Goal: Information Seeking & Learning: Learn about a topic

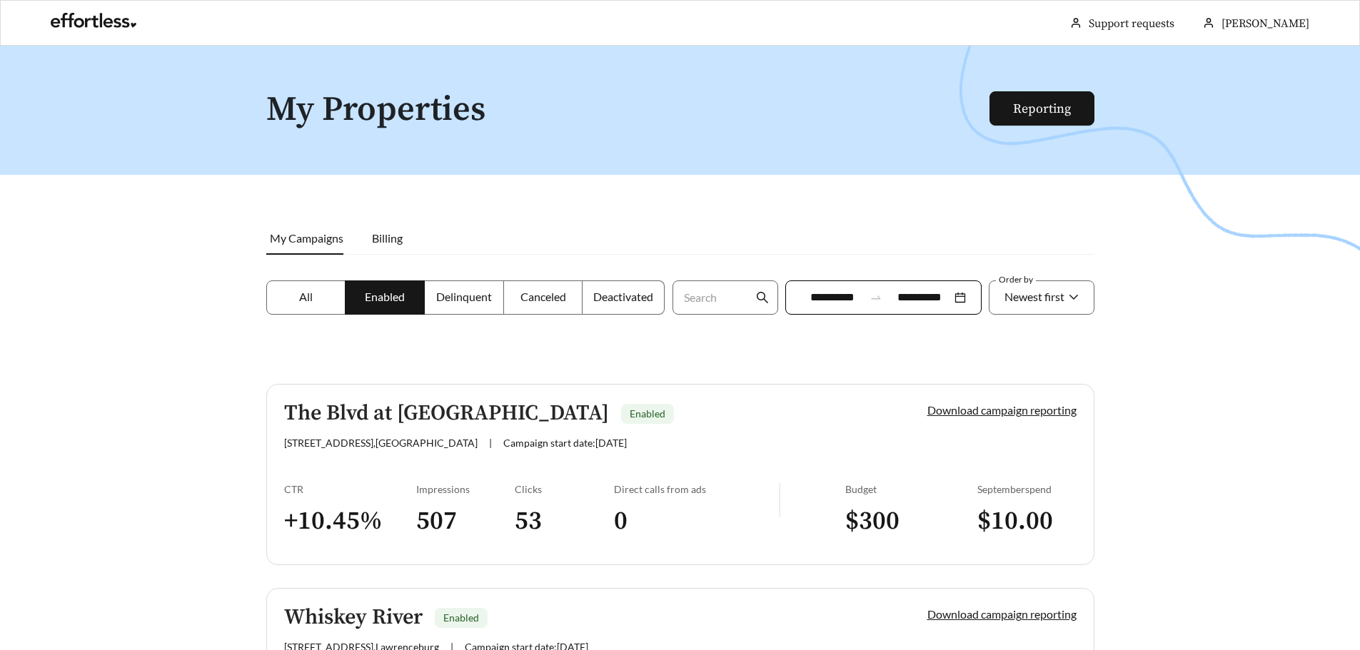
click at [1163, 356] on div at bounding box center [680, 371] width 1360 height 650
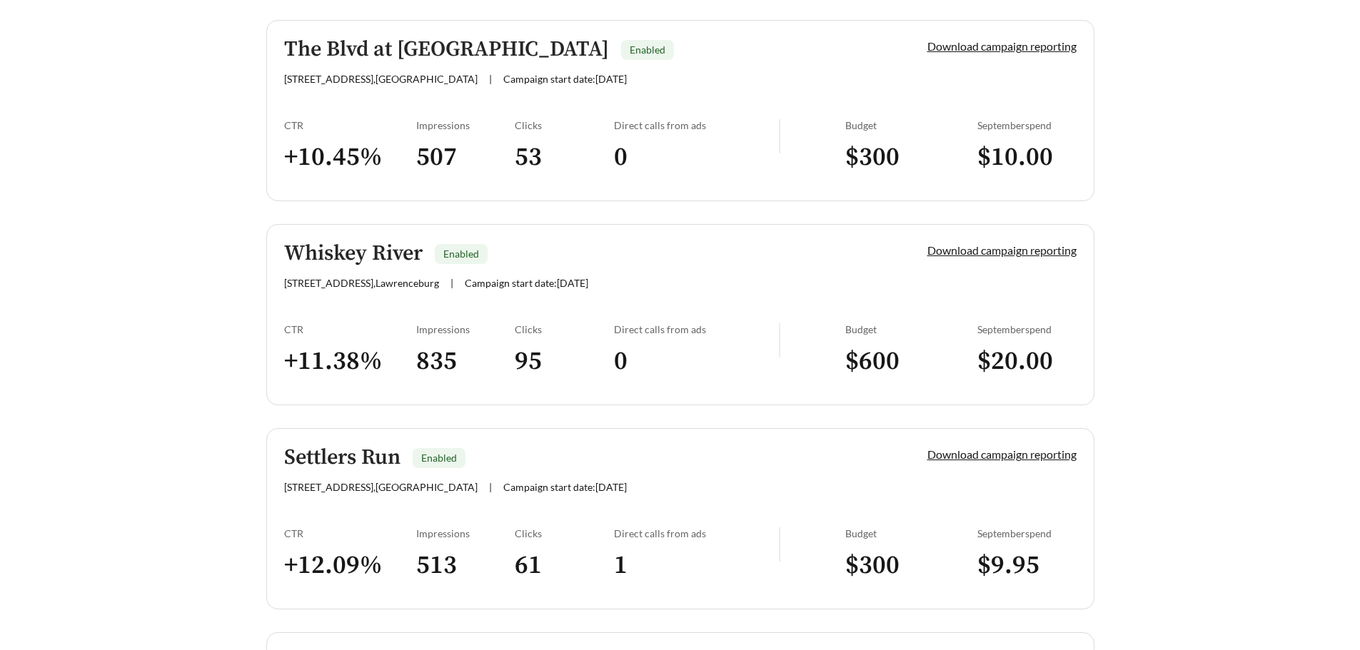
scroll to position [329, 0]
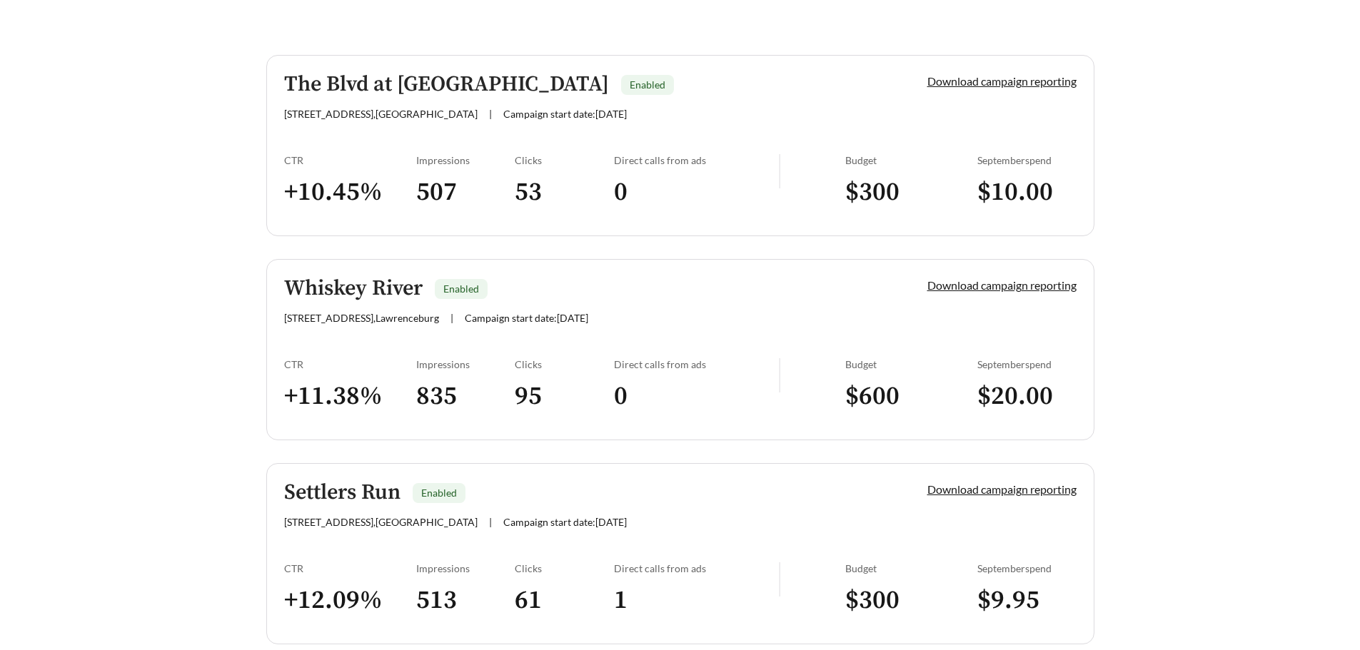
click at [1299, 238] on div at bounding box center [680, 42] width 1360 height 650
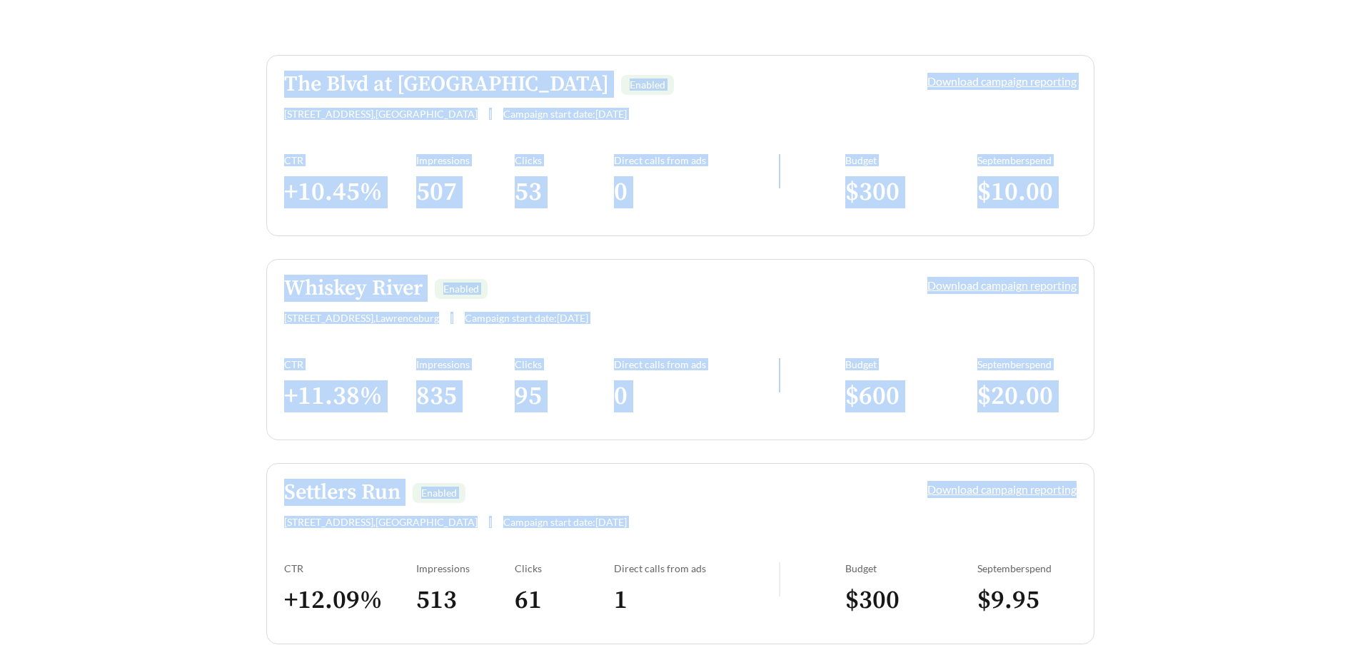
drag, startPoint x: 228, startPoint y: 44, endPoint x: 1146, endPoint y: 516, distance: 1032.9
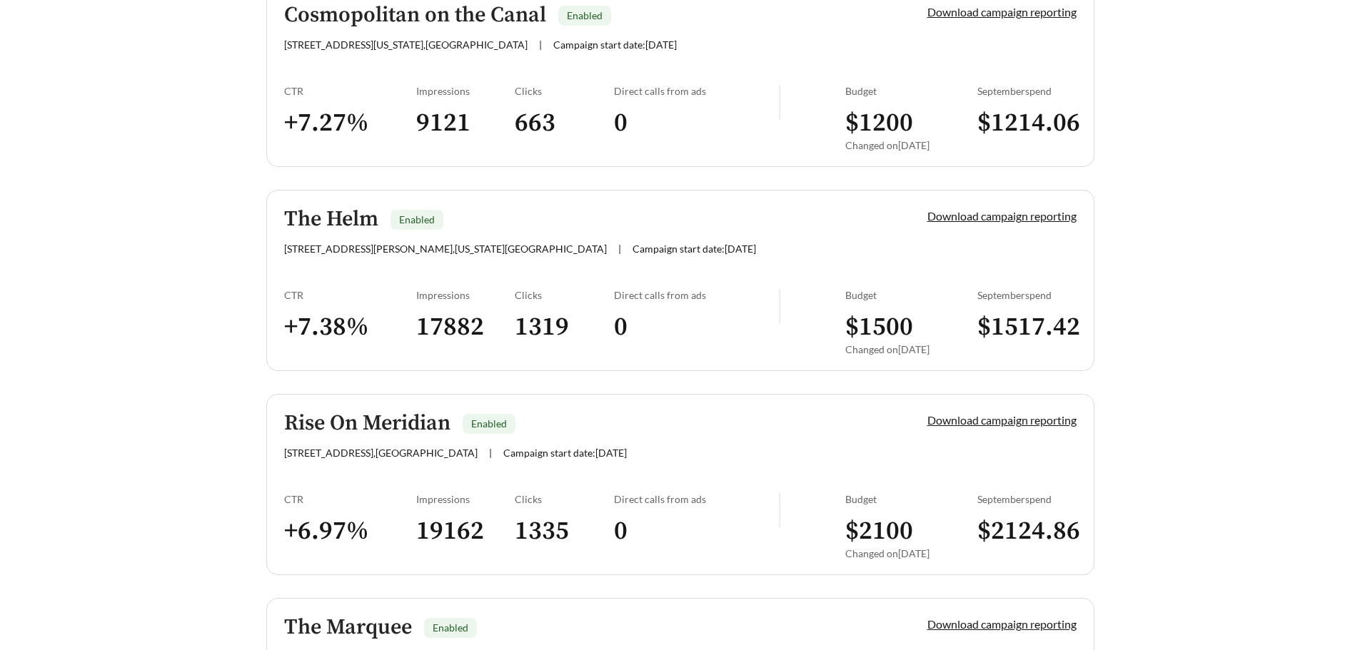
scroll to position [3663, 0]
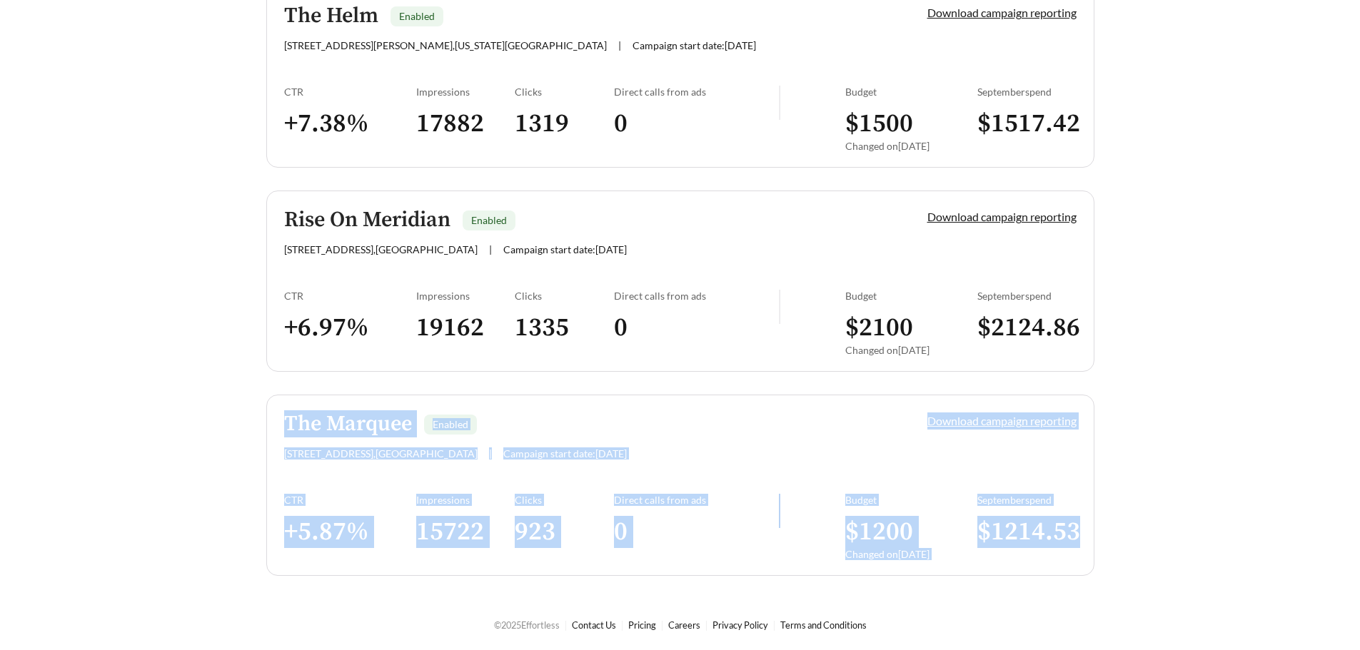
drag, startPoint x: 1118, startPoint y: 588, endPoint x: 19, endPoint y: 390, distance: 1117.6
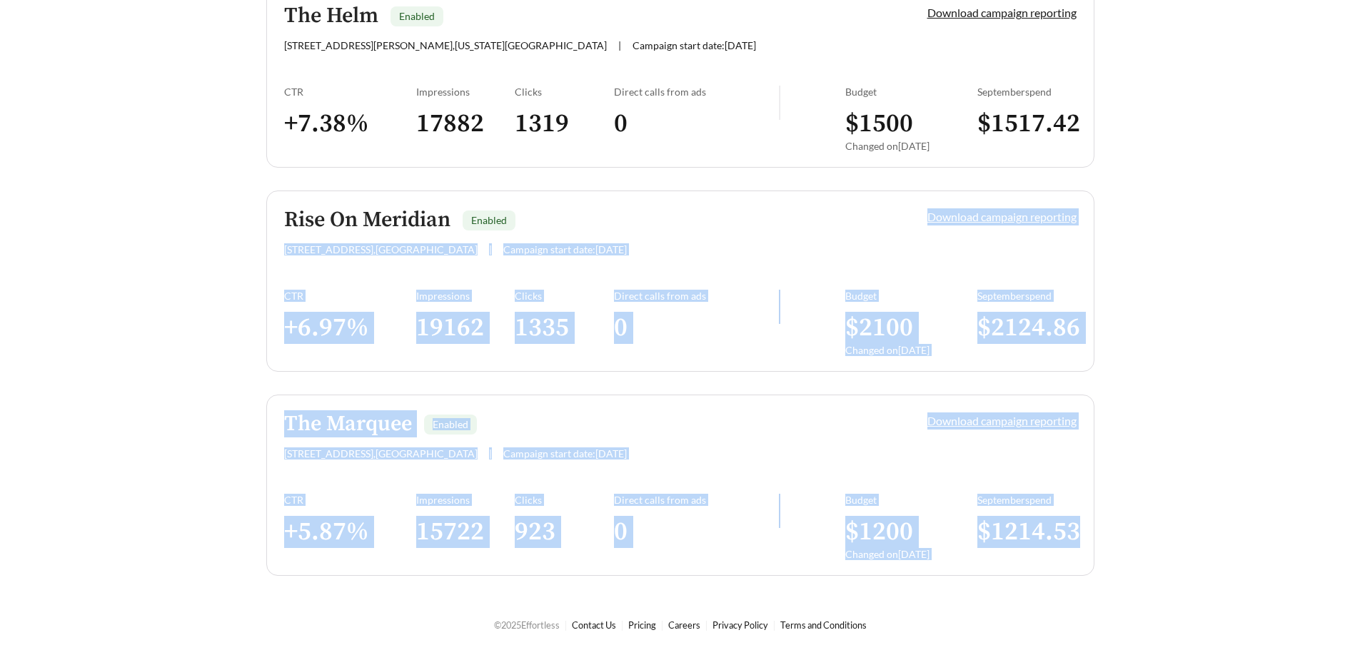
drag, startPoint x: 1140, startPoint y: 588, endPoint x: 5, endPoint y: 241, distance: 1186.8
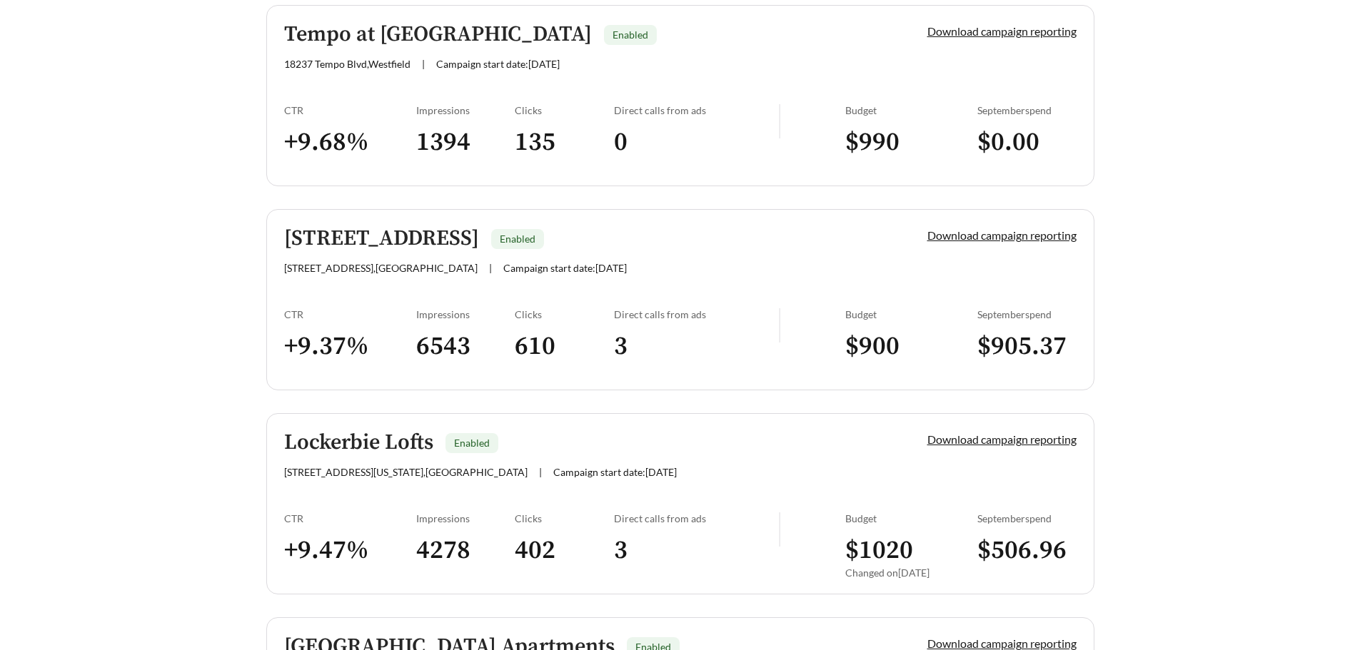
scroll to position [1951, 0]
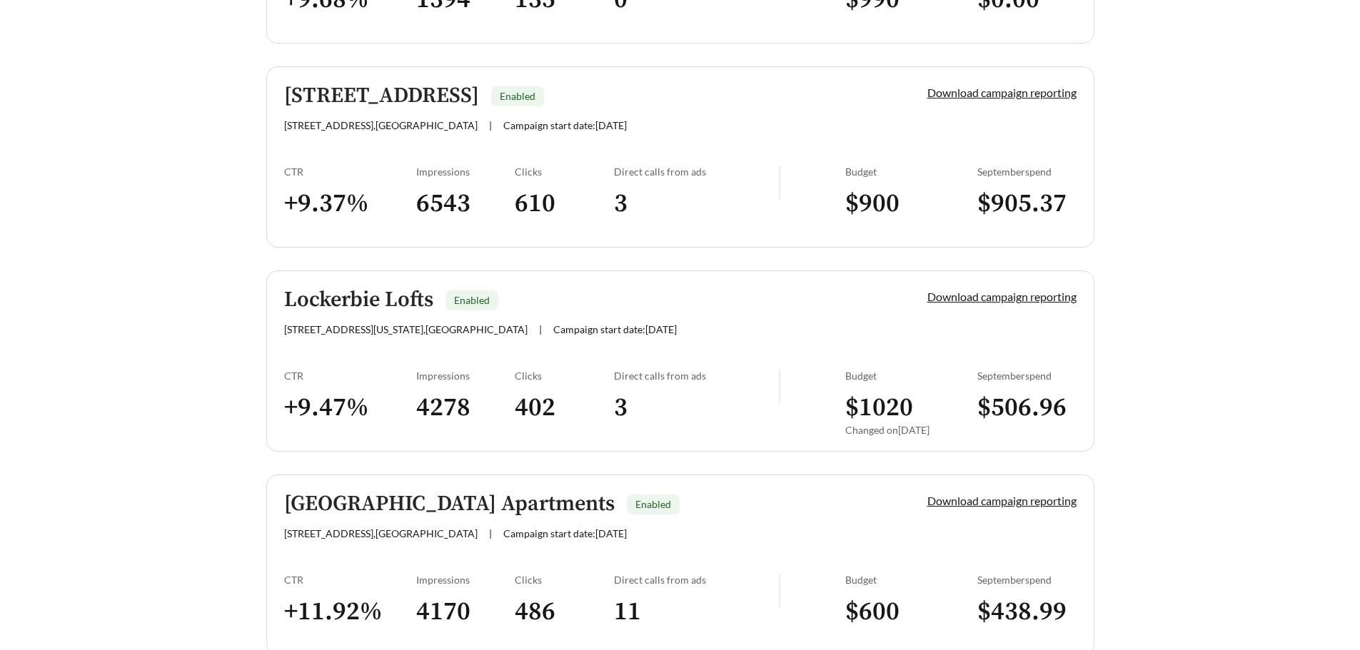
click at [727, 132] on div "The Blvd at Anson - 2 Enabled [STREET_ADDRESS] | Campaign start date: [DATE] Do…" at bounding box center [680, 360] width 828 height 3855
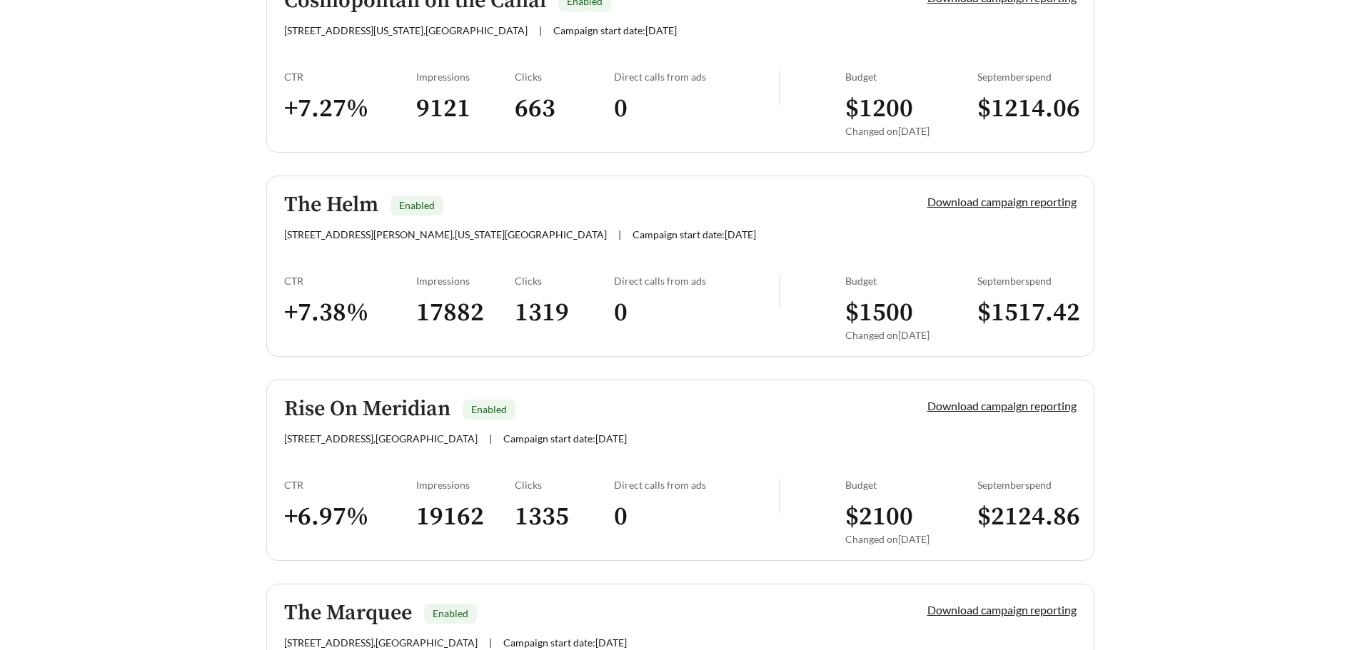
scroll to position [3514, 0]
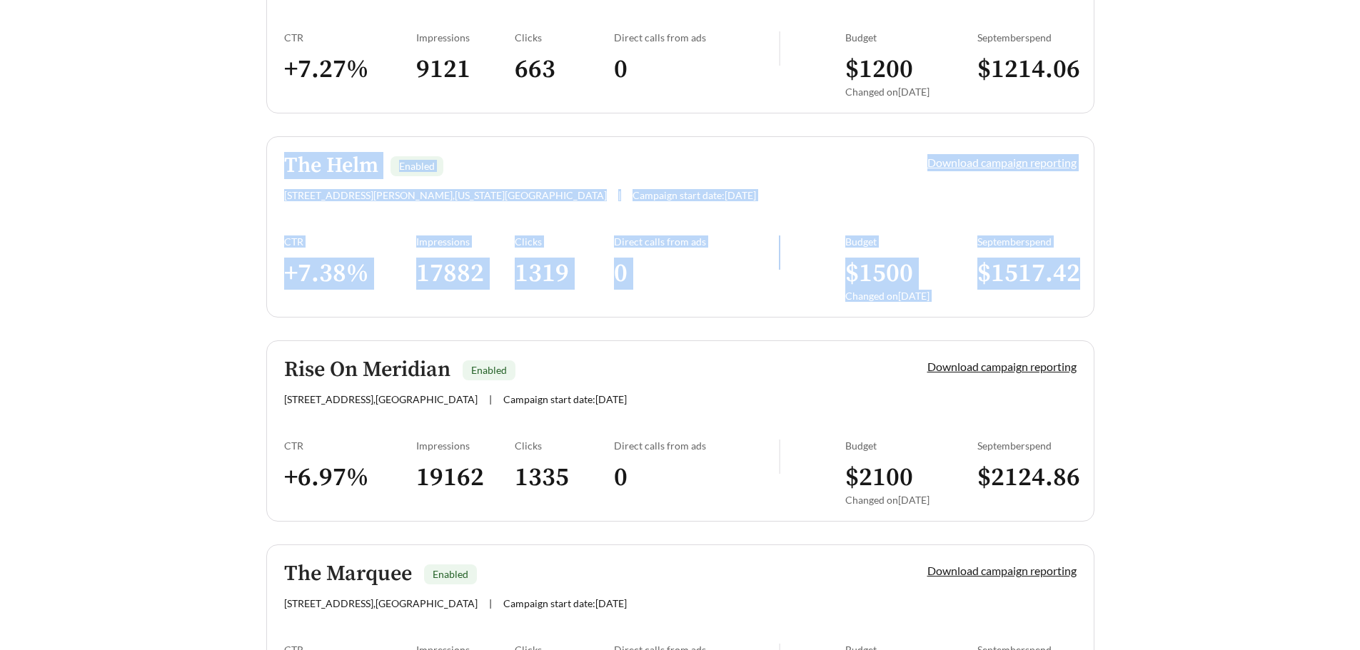
drag, startPoint x: 214, startPoint y: 140, endPoint x: 1173, endPoint y: 259, distance: 966.6
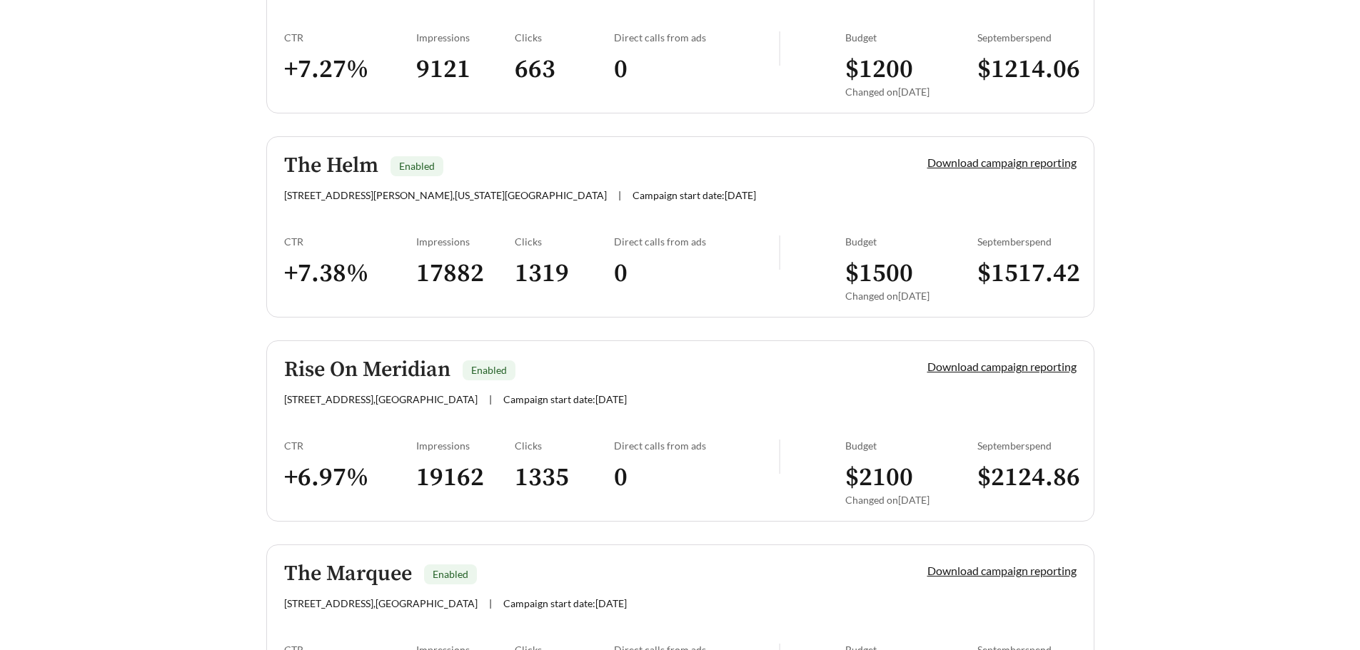
click at [338, 158] on h5 "The Helm" at bounding box center [331, 166] width 94 height 24
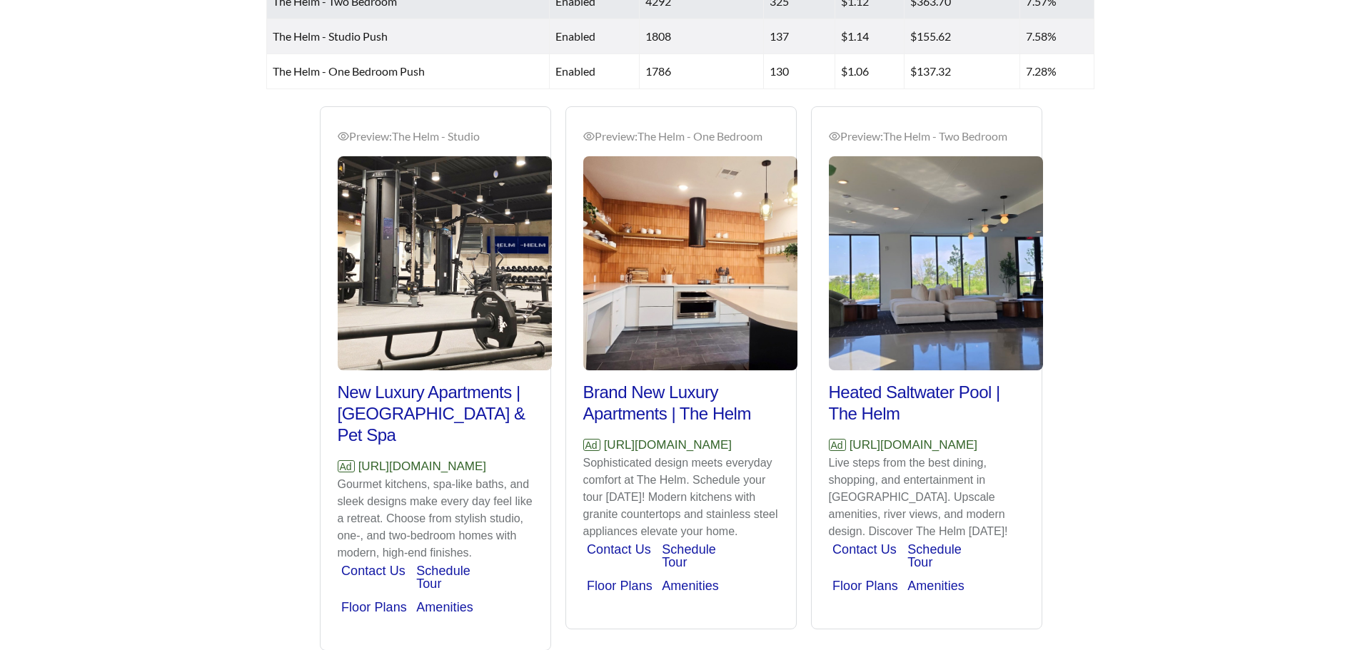
scroll to position [956, 0]
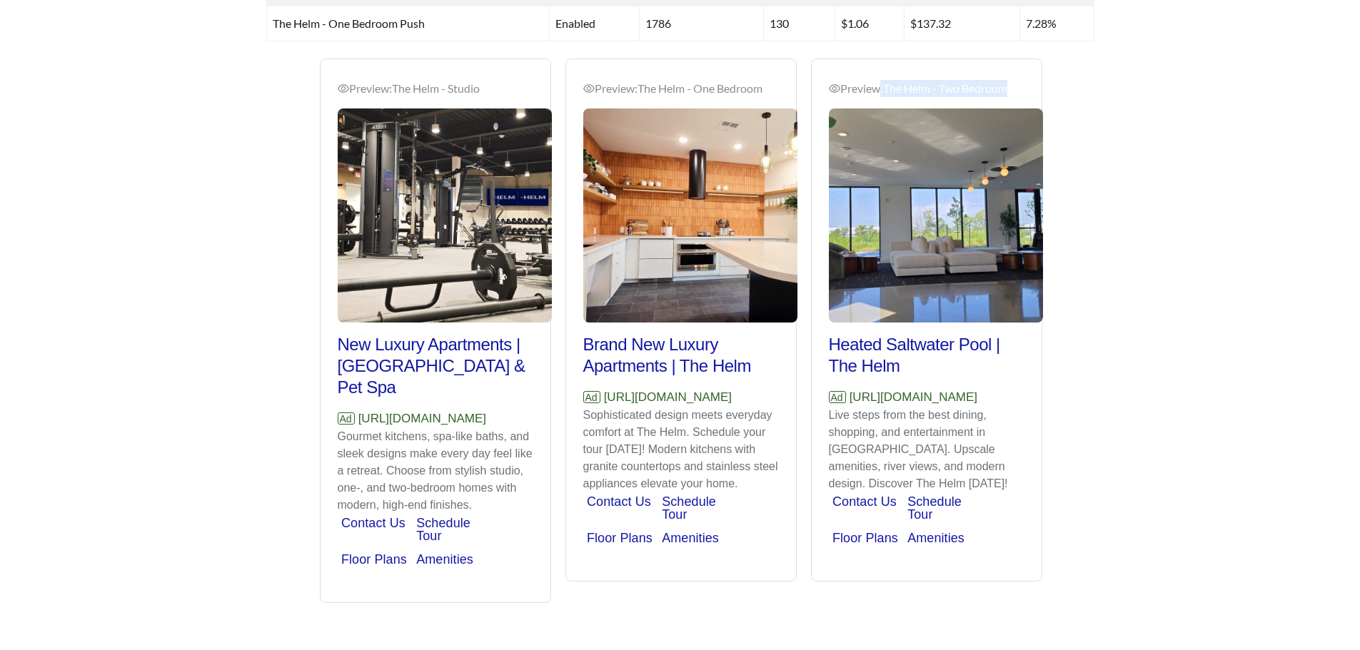
drag, startPoint x: 1021, startPoint y: 91, endPoint x: 873, endPoint y: 93, distance: 147.7
click at [873, 93] on div "Preview: The Helm - Two Bedroom" at bounding box center [927, 88] width 196 height 17
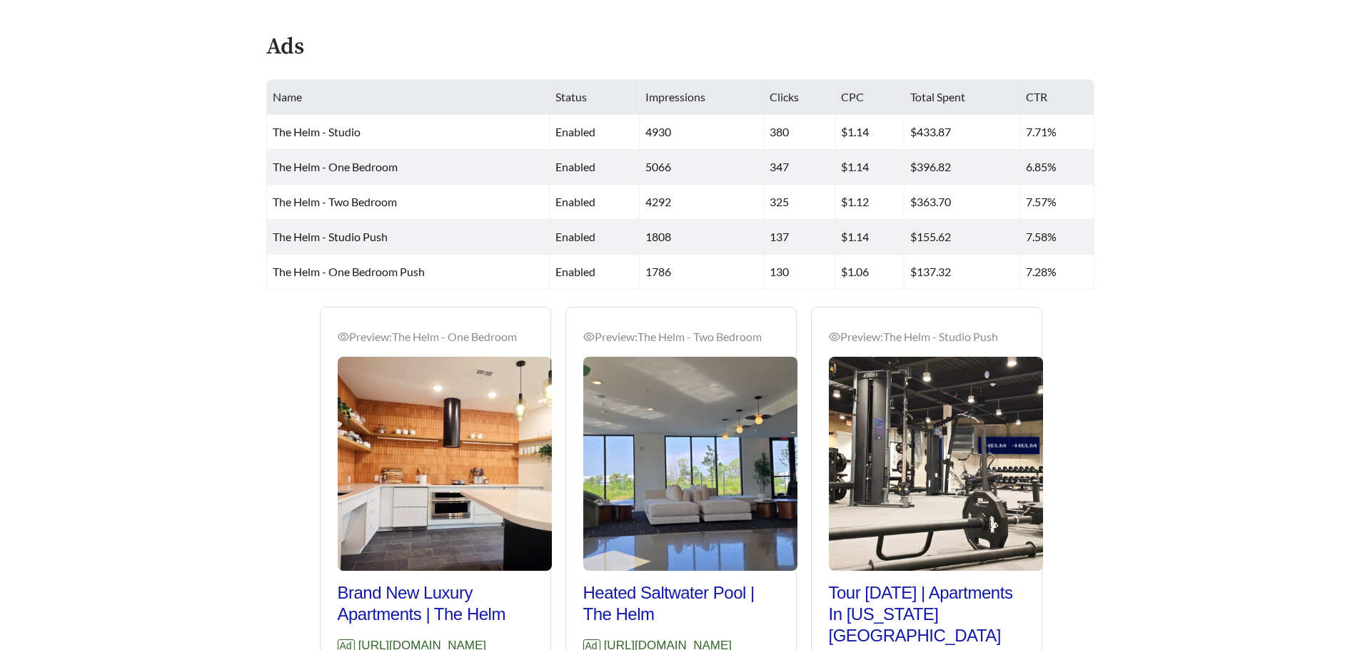
scroll to position [742, 0]
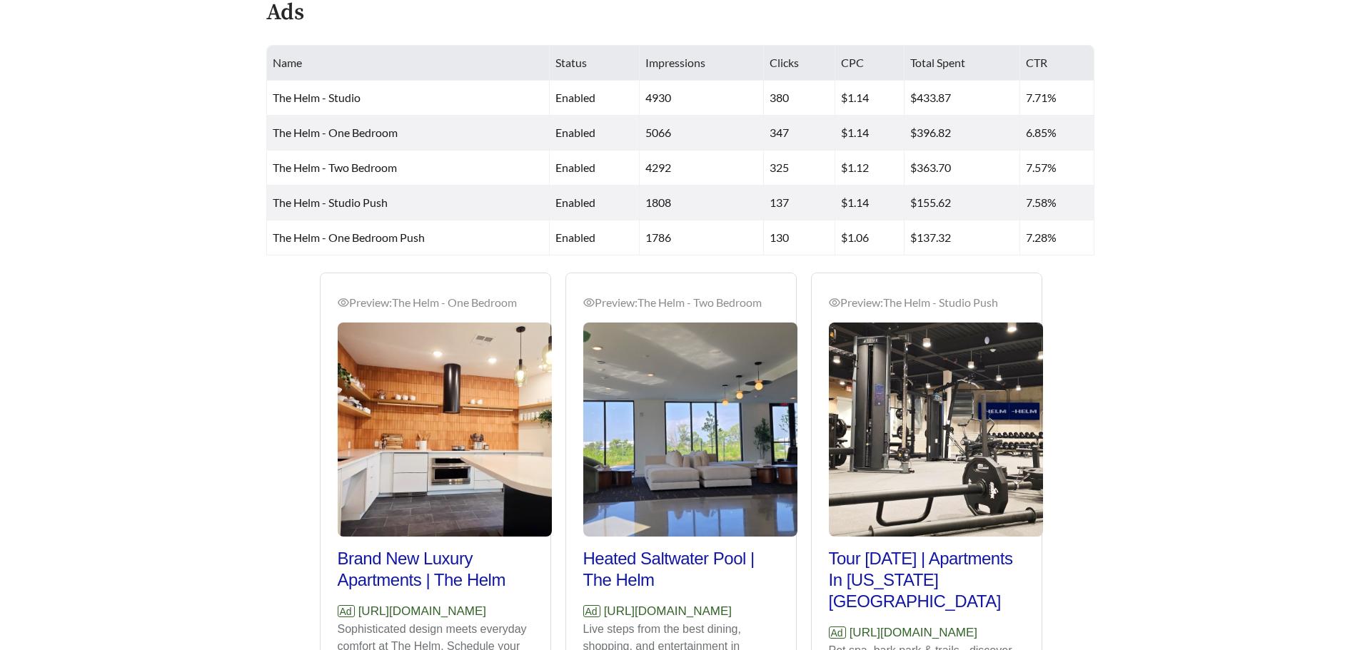
click at [1173, 410] on main "**********" at bounding box center [680, 80] width 1360 height 1552
click at [220, 391] on main "**********" at bounding box center [680, 80] width 1360 height 1552
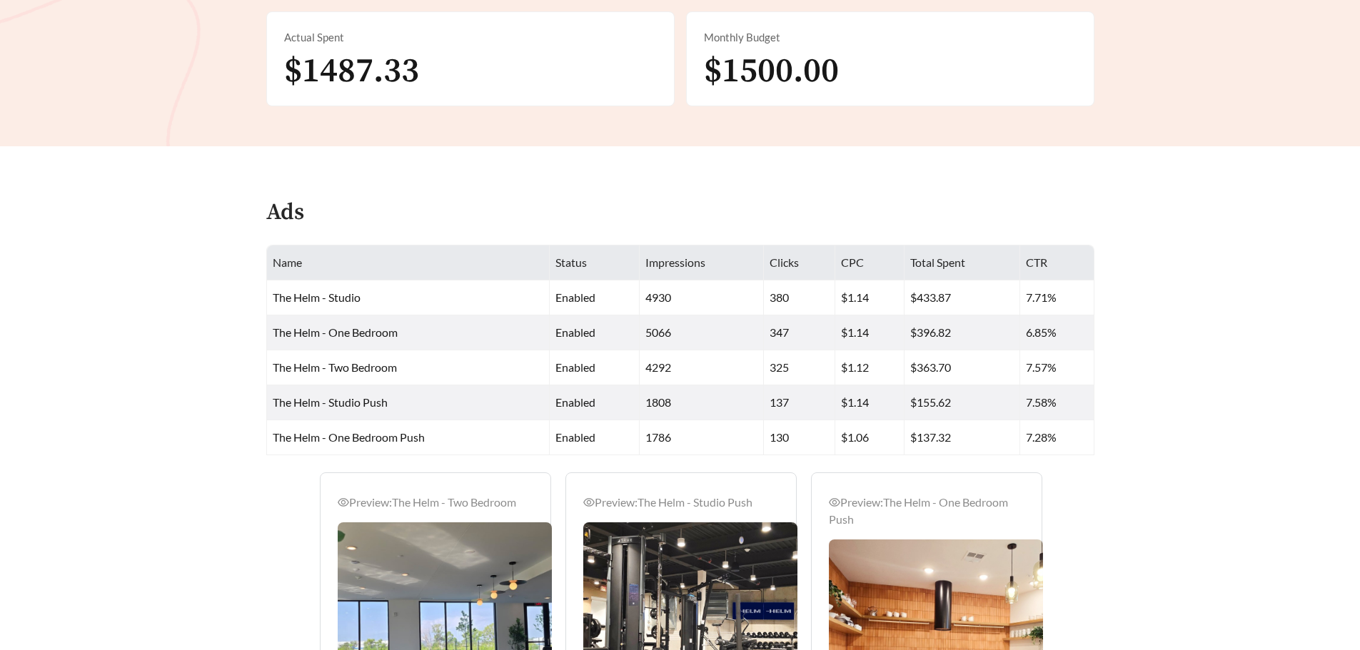
scroll to position [456, 0]
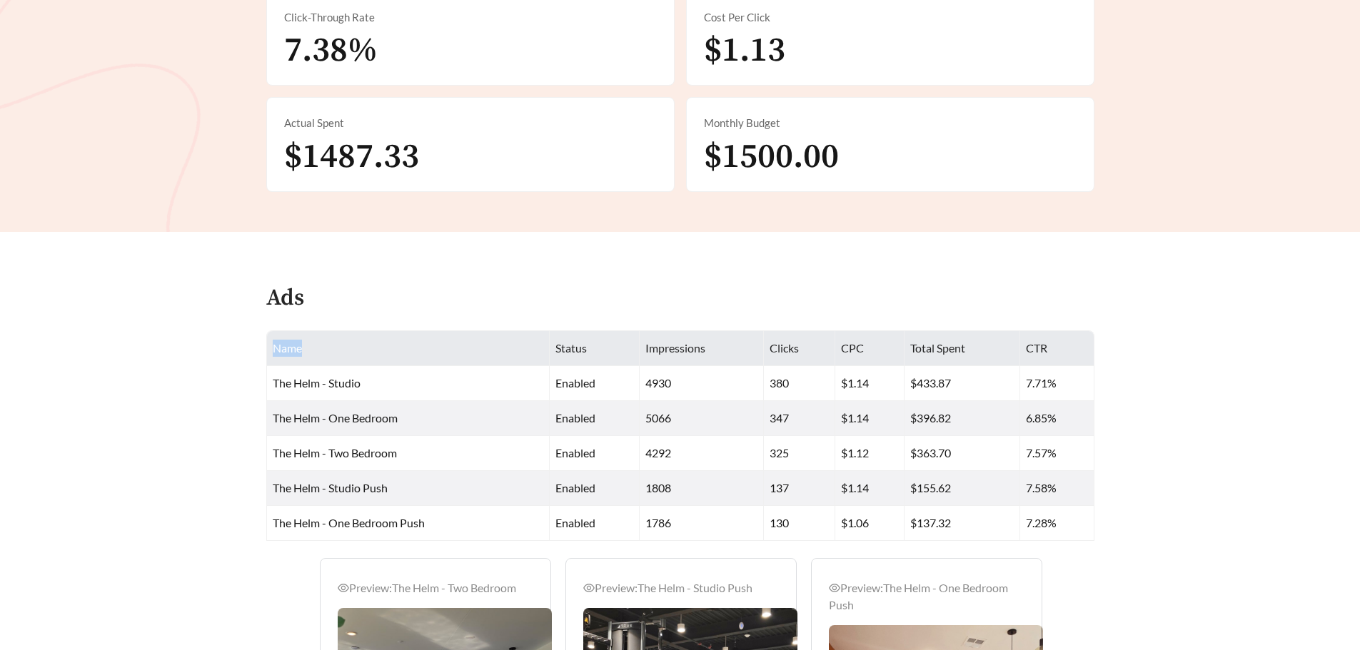
drag, startPoint x: 1116, startPoint y: 534, endPoint x: 275, endPoint y: 344, distance: 861.9
click at [303, 348] on main "**********" at bounding box center [680, 366] width 1360 height 1552
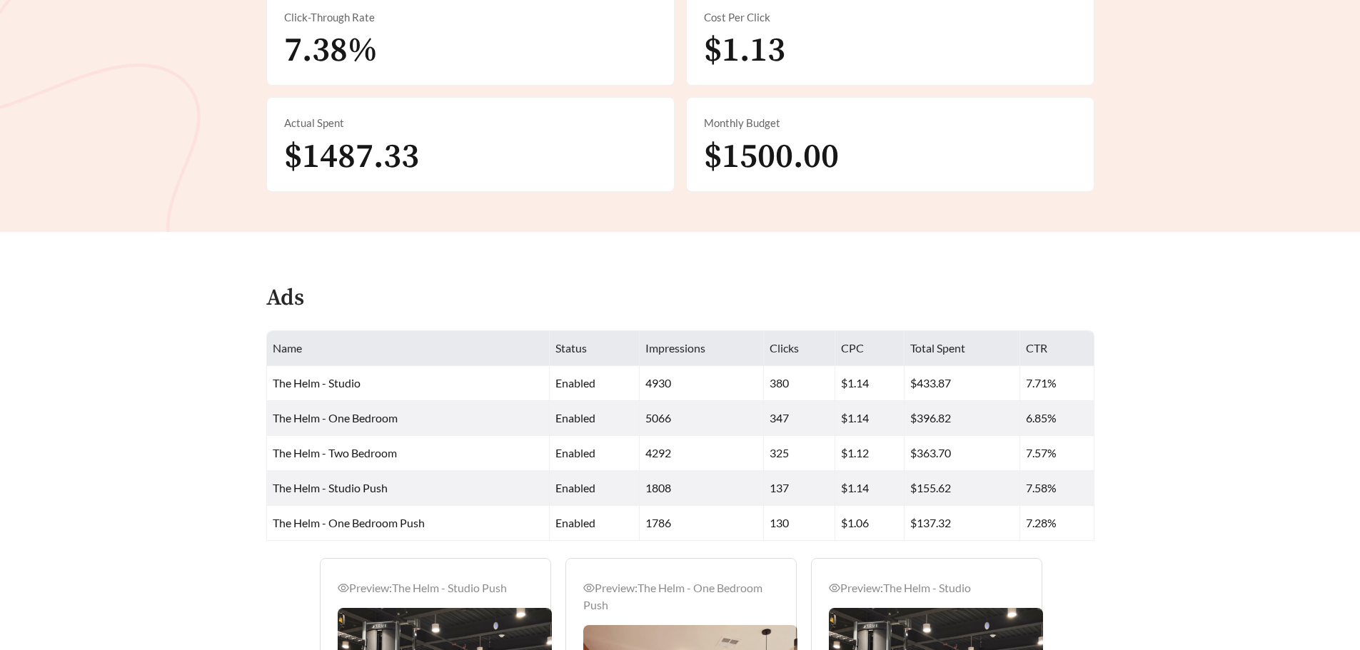
click at [173, 447] on main "**********" at bounding box center [680, 366] width 1360 height 1552
drag, startPoint x: 273, startPoint y: 300, endPoint x: 396, endPoint y: 314, distance: 123.6
click at [396, 314] on div "Ads" at bounding box center [680, 304] width 828 height 42
drag, startPoint x: 1105, startPoint y: 539, endPoint x: 240, endPoint y: 292, distance: 899.6
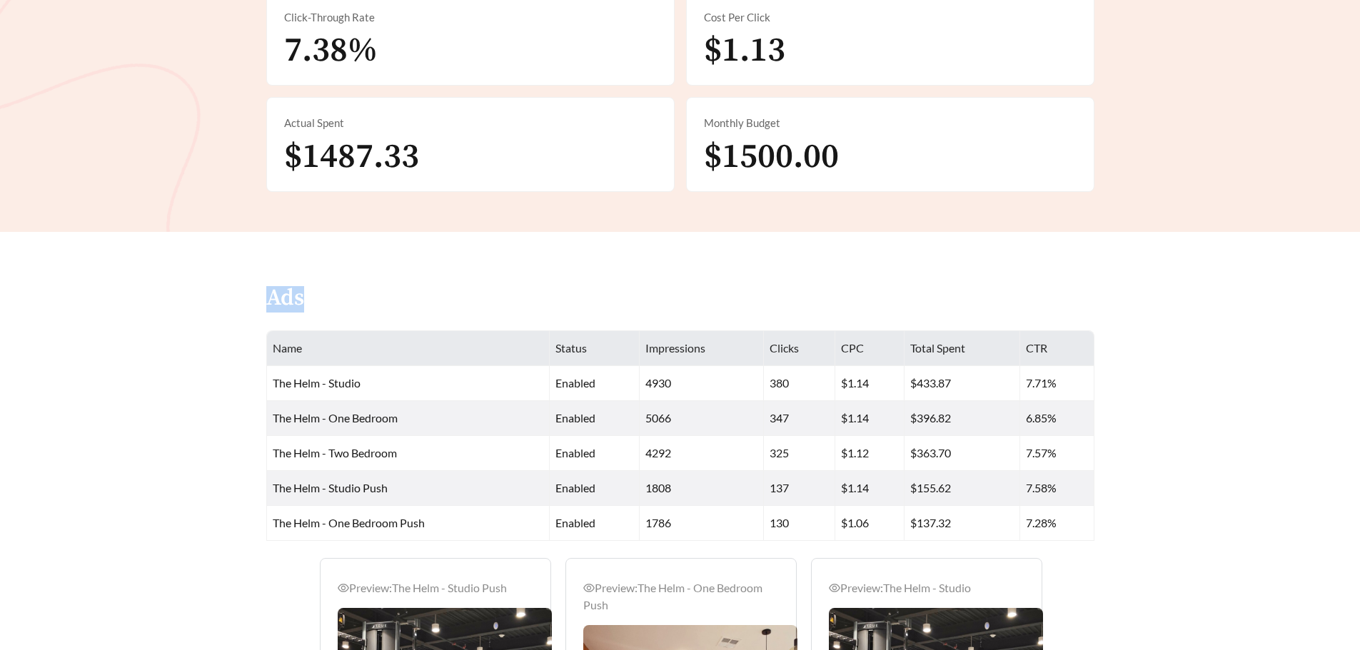
click at [240, 292] on main "**********" at bounding box center [680, 366] width 1360 height 1552
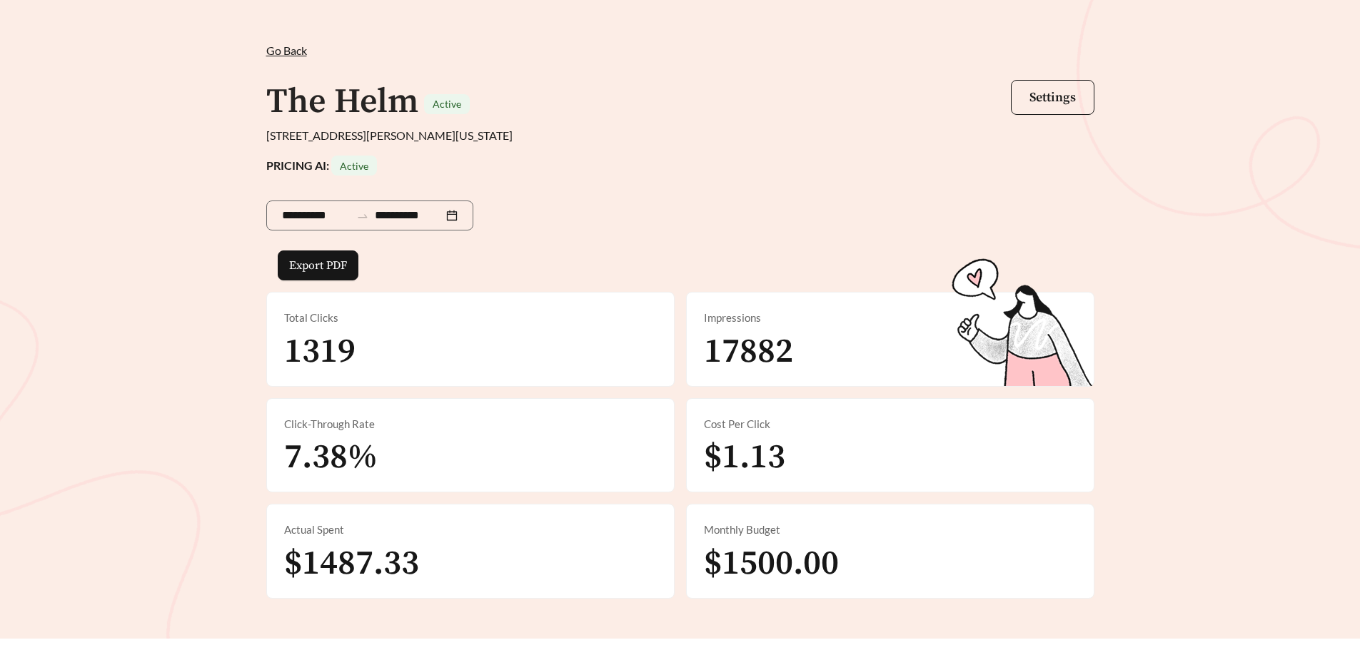
scroll to position [0, 0]
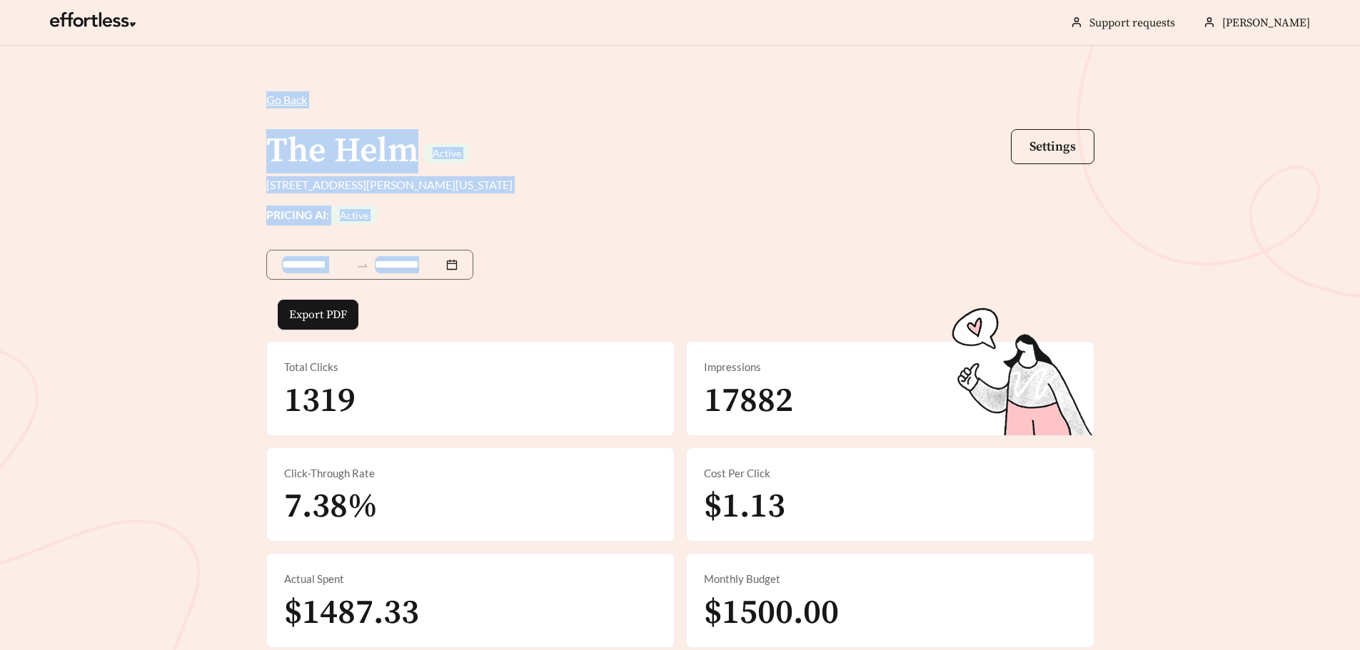
drag, startPoint x: 233, startPoint y: 76, endPoint x: 1091, endPoint y: 317, distance: 891.8
click at [948, 284] on div "**********" at bounding box center [680, 367] width 1360 height 642
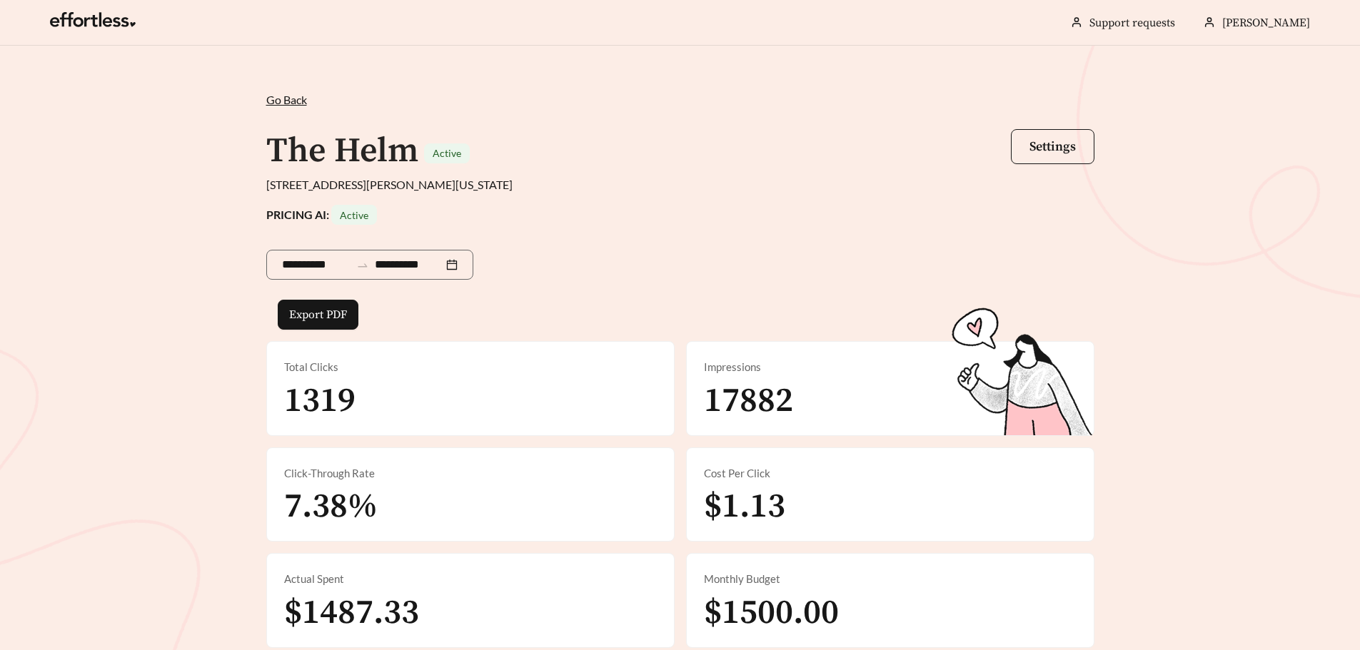
click at [1300, 366] on div "**********" at bounding box center [680, 367] width 1360 height 642
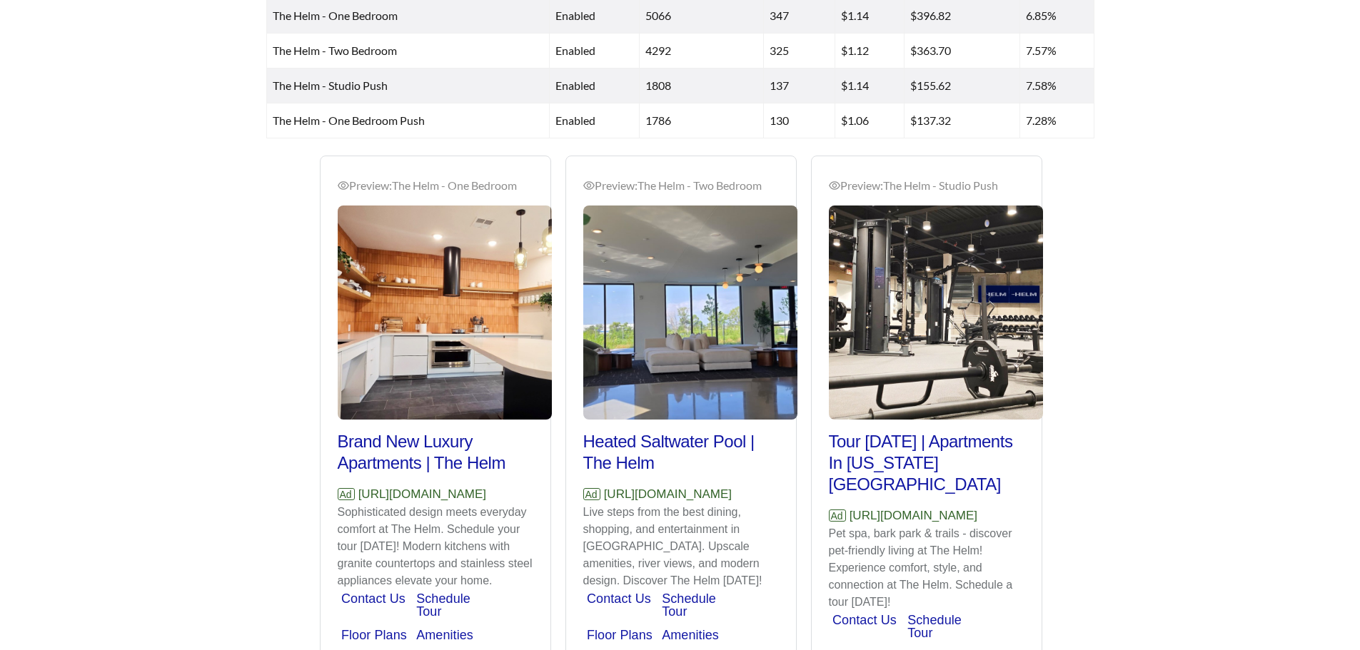
scroll to position [956, 0]
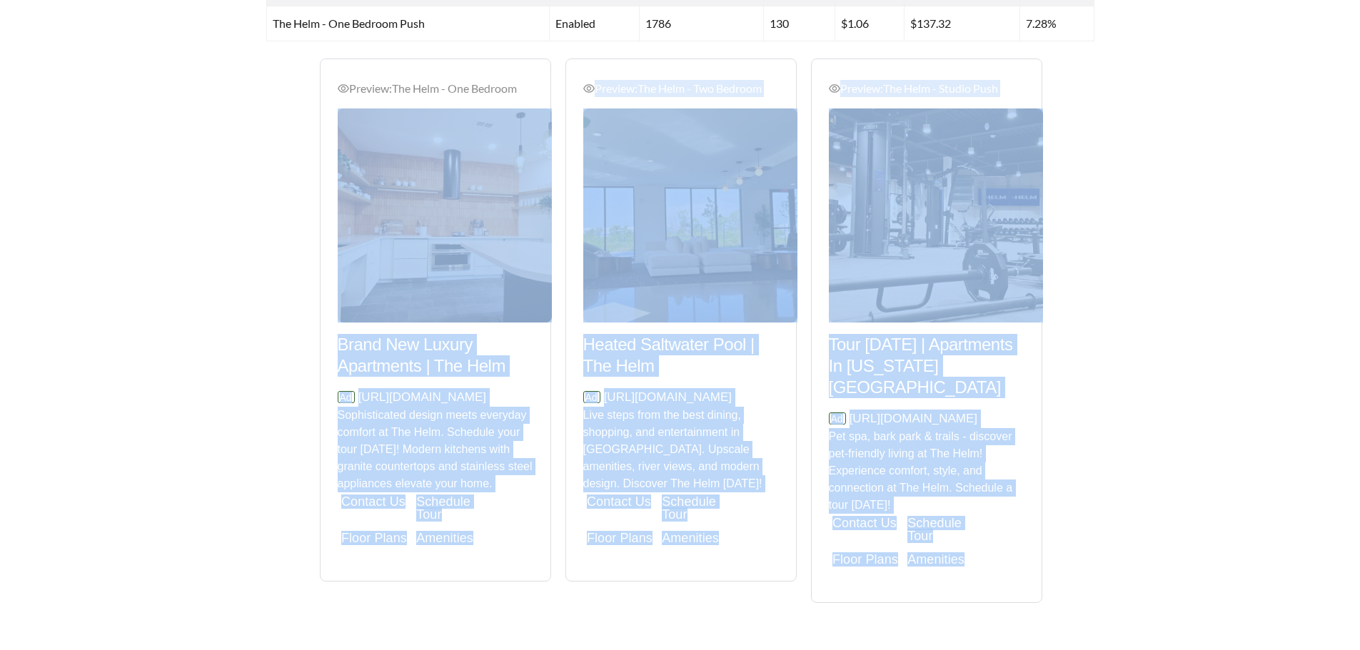
drag, startPoint x: 1153, startPoint y: 616, endPoint x: 256, endPoint y: 216, distance: 982.1
click at [256, 216] on div "Preview: The Helm - Two Bedroom Spacious Floor Plans | Pet Friendly With Bark P…" at bounding box center [680, 350] width 856 height 583
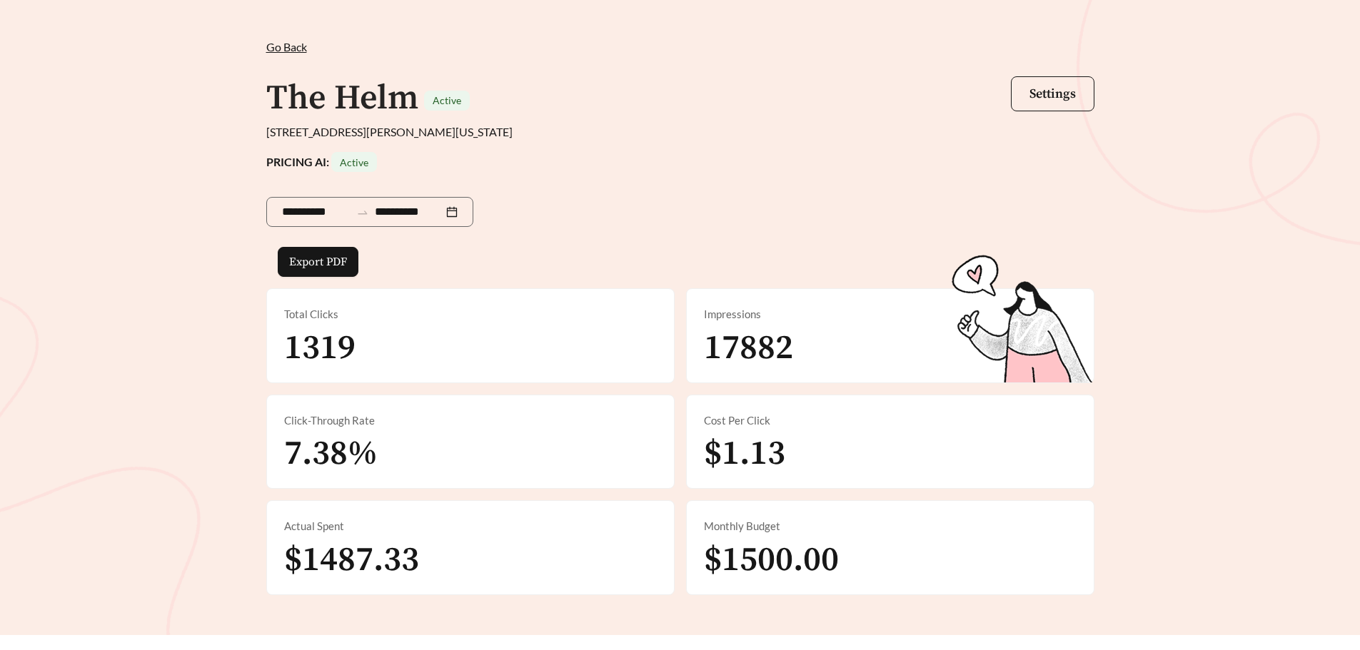
scroll to position [28, 0]
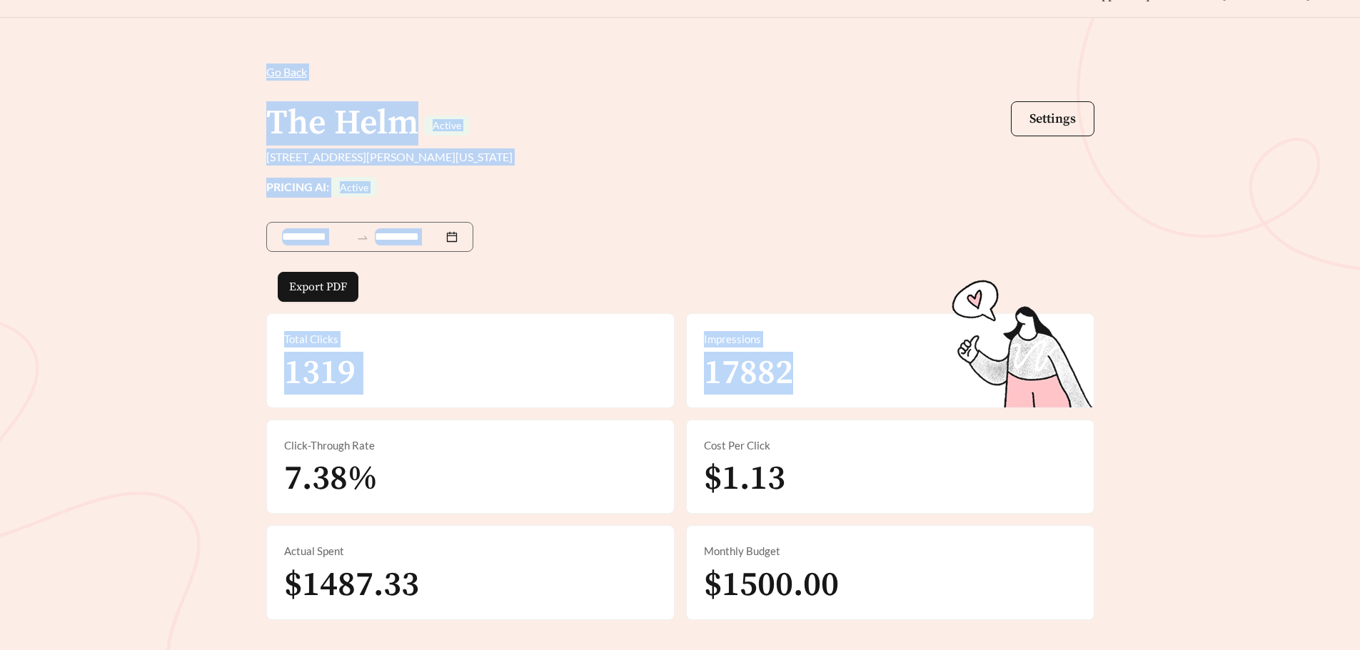
drag, startPoint x: 228, startPoint y: 52, endPoint x: 806, endPoint y: 393, distance: 670.6
click at [806, 393] on div "**********" at bounding box center [680, 339] width 1360 height 642
click at [805, 234] on div "**********" at bounding box center [680, 234] width 828 height 75
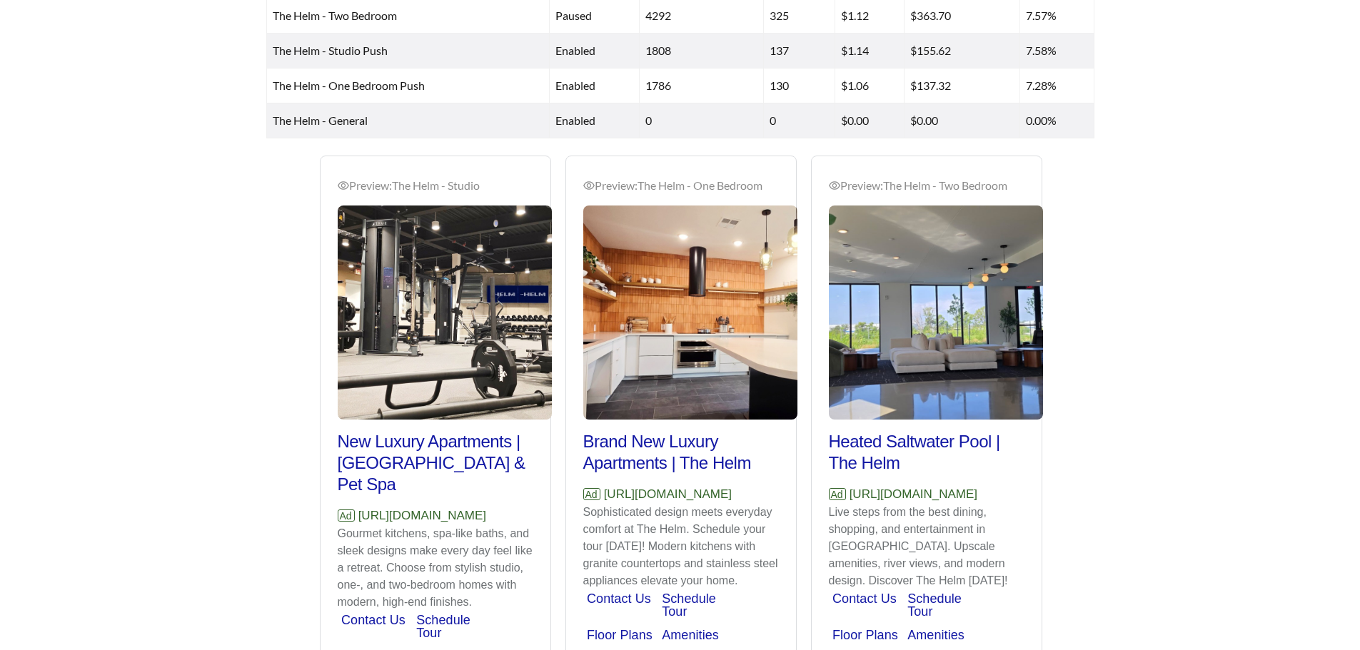
scroll to position [1047, 0]
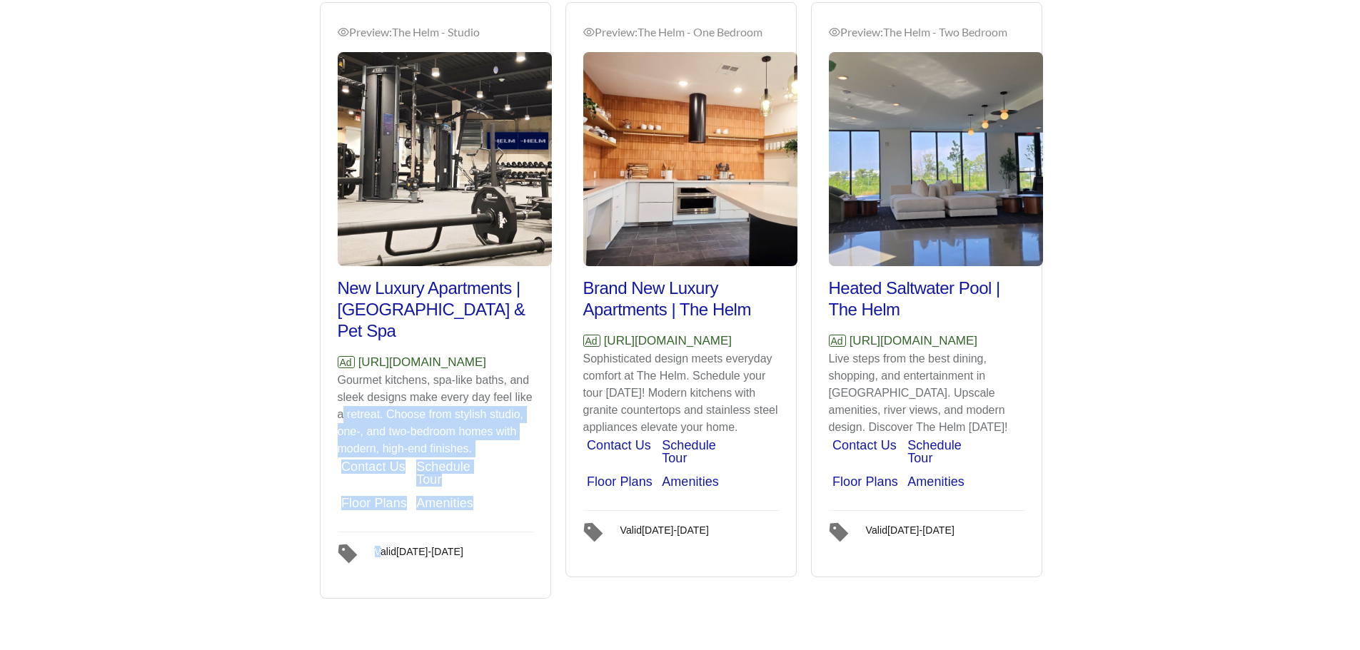
drag, startPoint x: 1119, startPoint y: 580, endPoint x: 240, endPoint y: 343, distance: 910.6
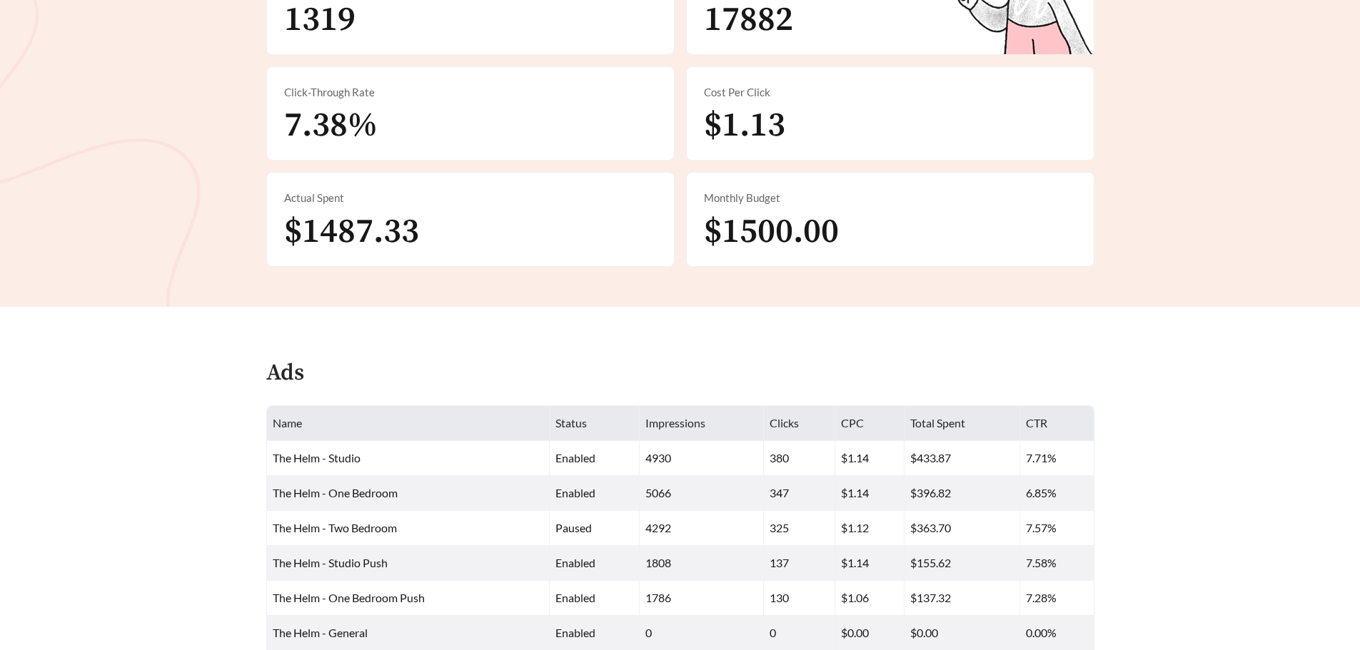
scroll to position [0, 0]
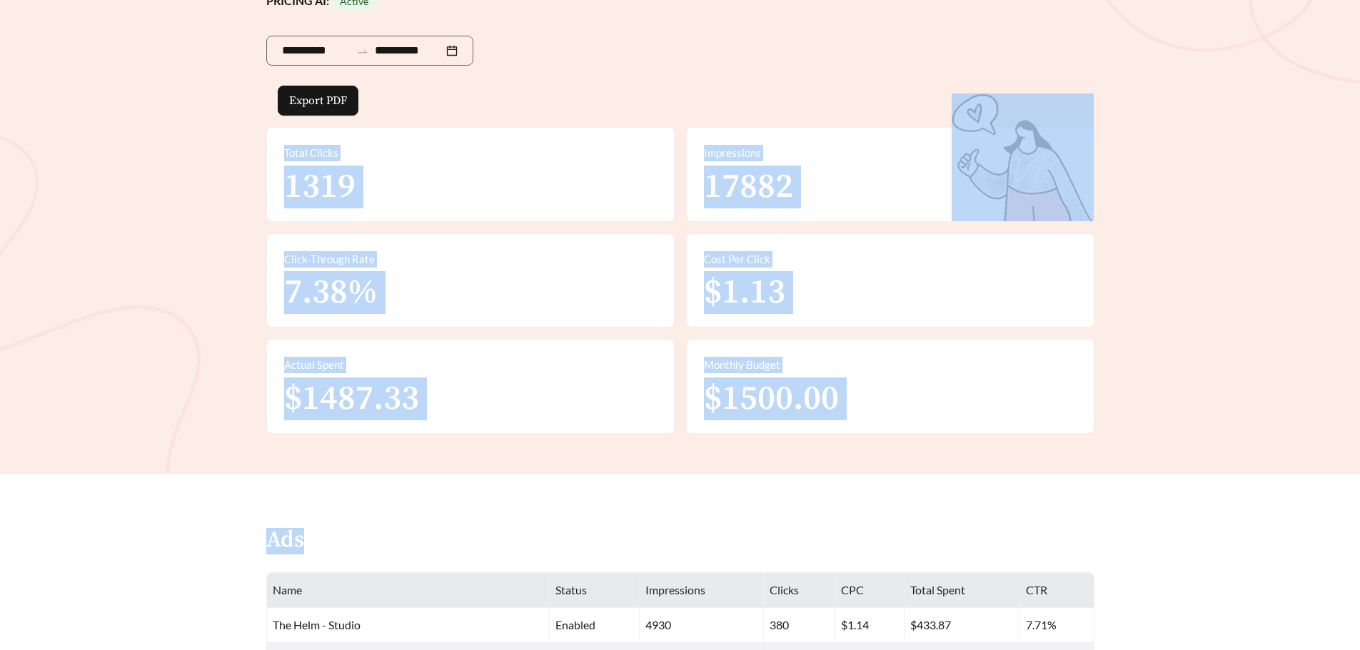
drag, startPoint x: 277, startPoint y: 357, endPoint x: 835, endPoint y: 476, distance: 570.7
click at [835, 476] on main "**********" at bounding box center [680, 651] width 1360 height 1639
click at [834, 476] on main "**********" at bounding box center [680, 651] width 1360 height 1639
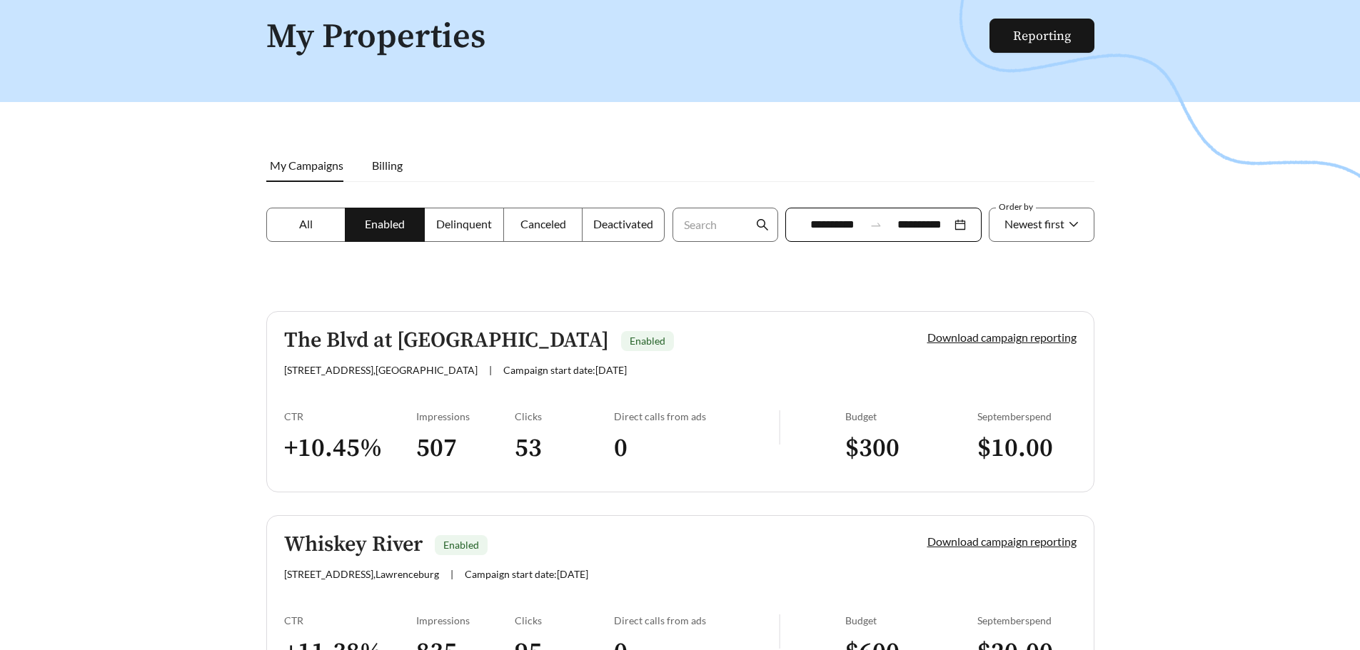
scroll to position [71, 0]
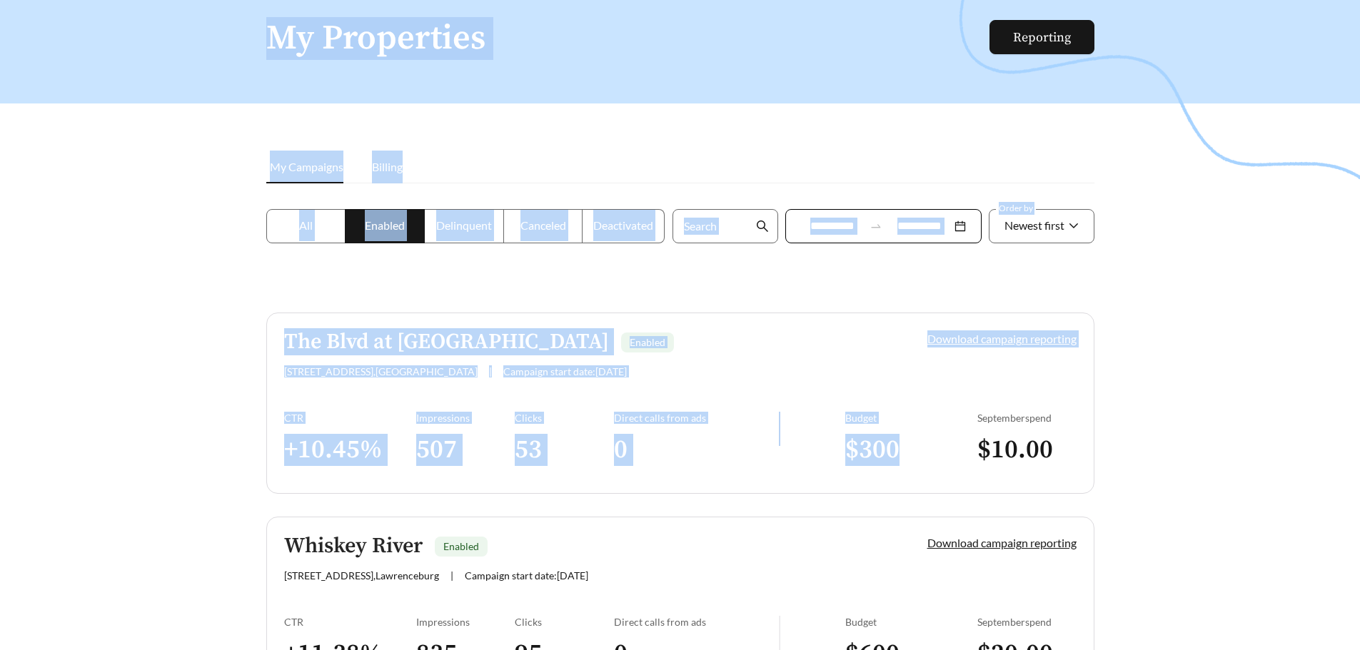
drag, startPoint x: 255, startPoint y: 275, endPoint x: 1043, endPoint y: 448, distance: 806.8
click at [1245, 457] on div at bounding box center [680, 299] width 1360 height 650
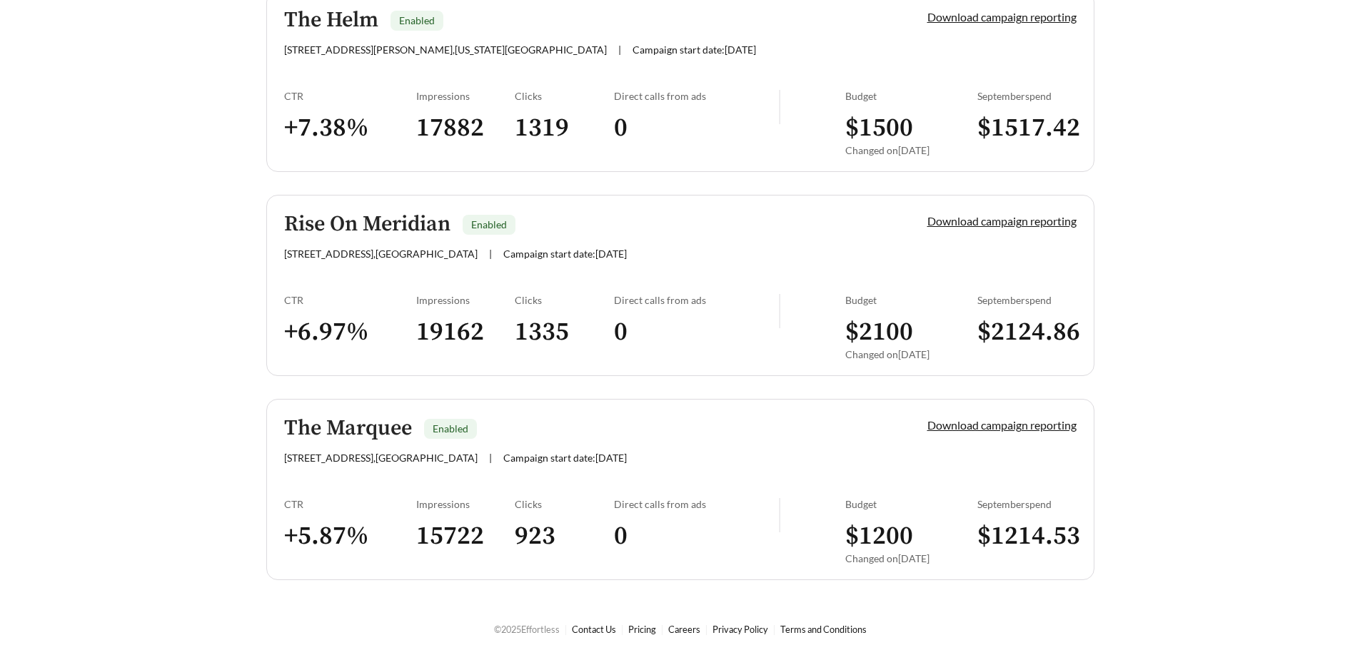
scroll to position [3663, 0]
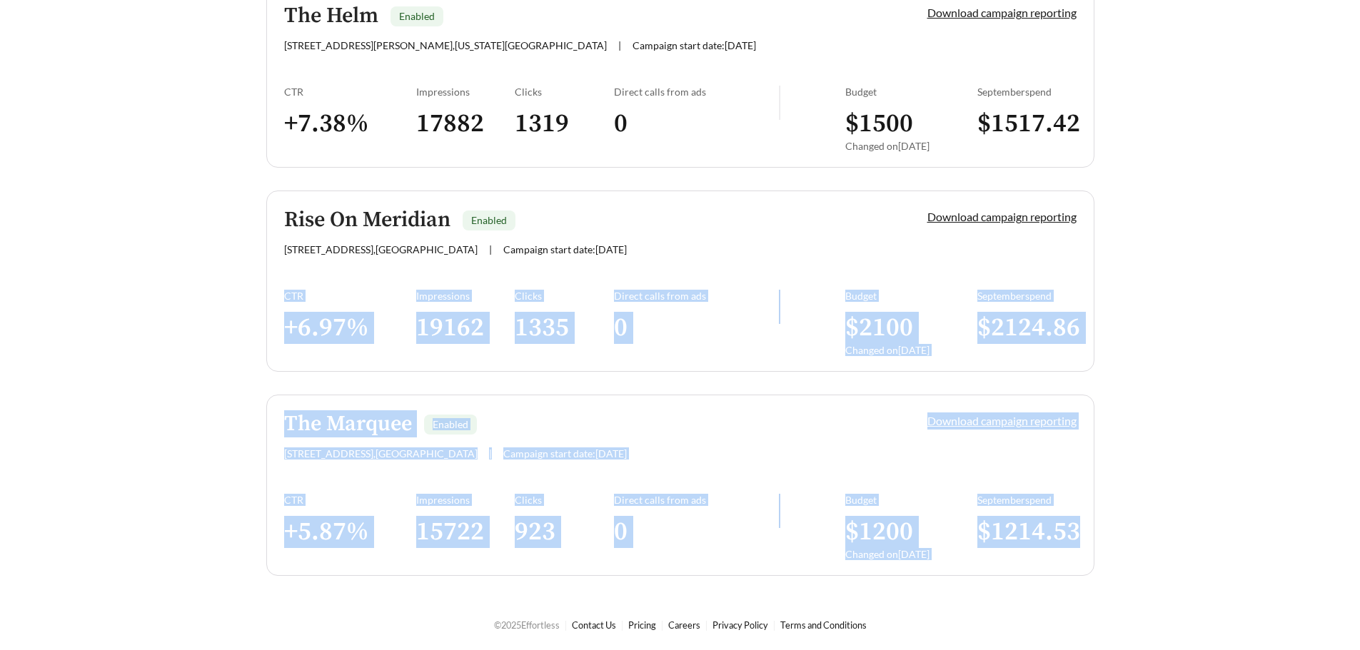
drag, startPoint x: 1262, startPoint y: 598, endPoint x: 253, endPoint y: 300, distance: 1052.3
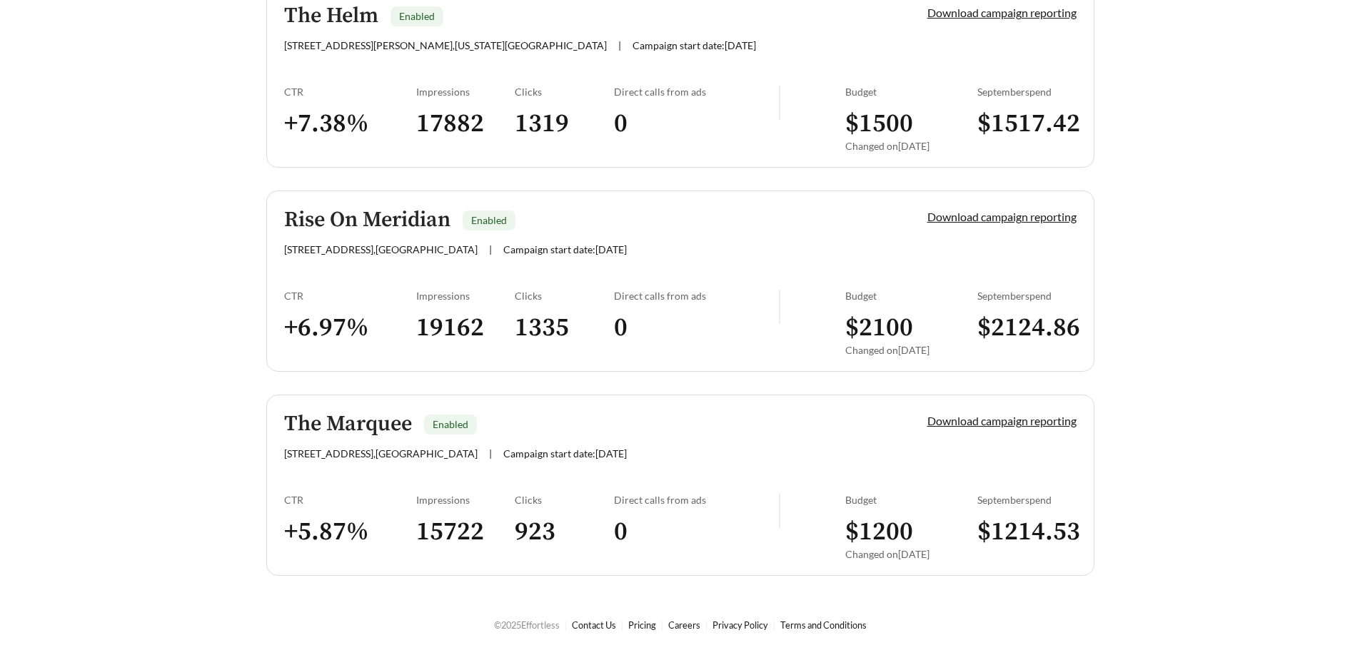
scroll to position [0, 0]
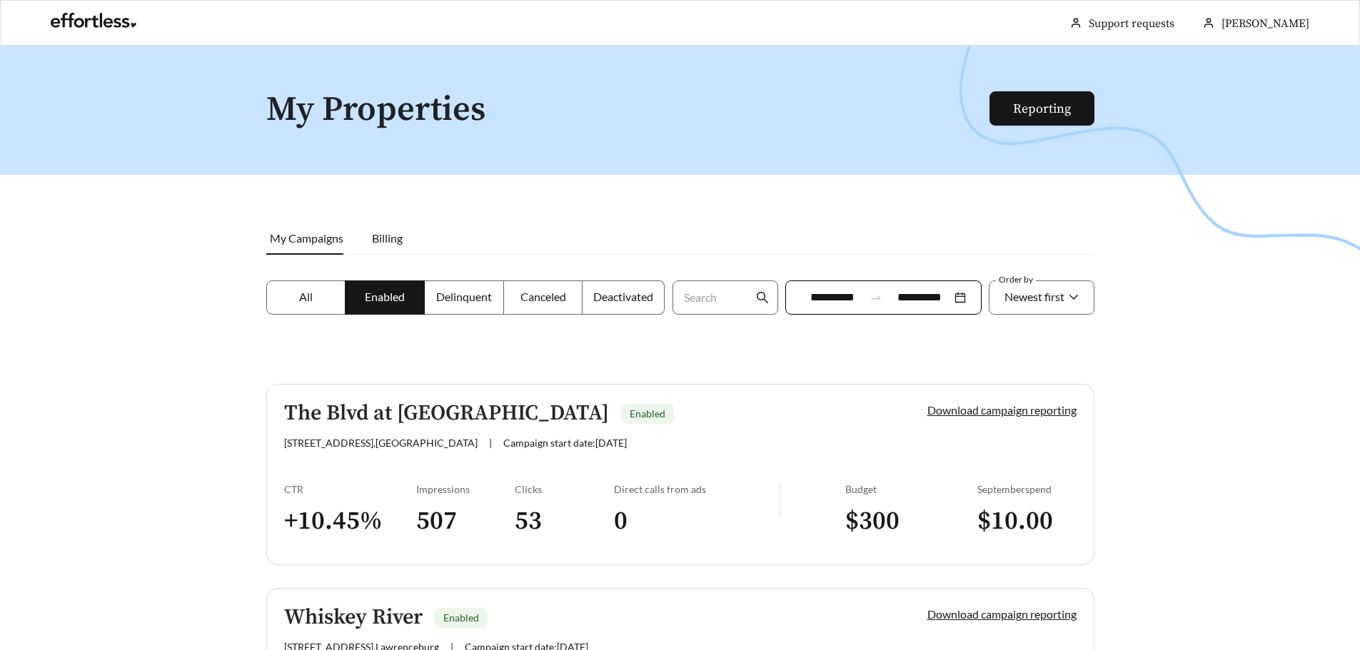
click at [1185, 405] on div at bounding box center [680, 371] width 1360 height 650
drag, startPoint x: 218, startPoint y: 181, endPoint x: 1224, endPoint y: 420, distance: 1034.3
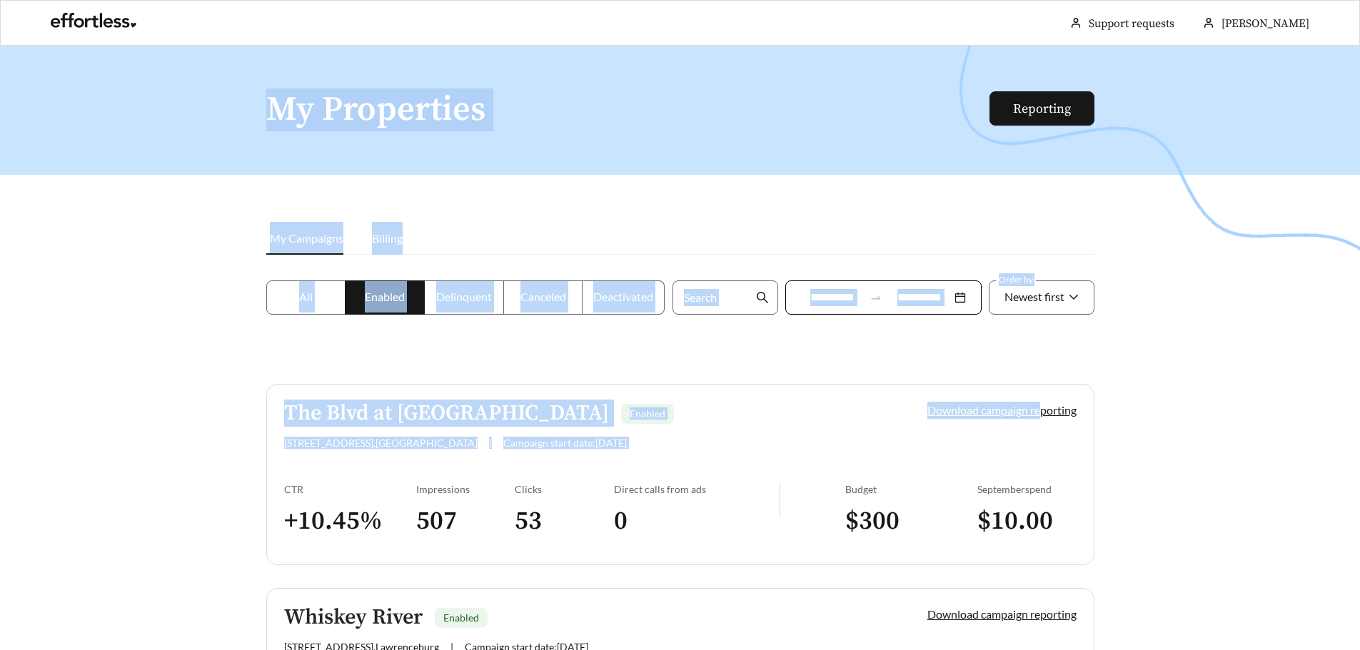
click at [1224, 420] on div at bounding box center [680, 371] width 1360 height 650
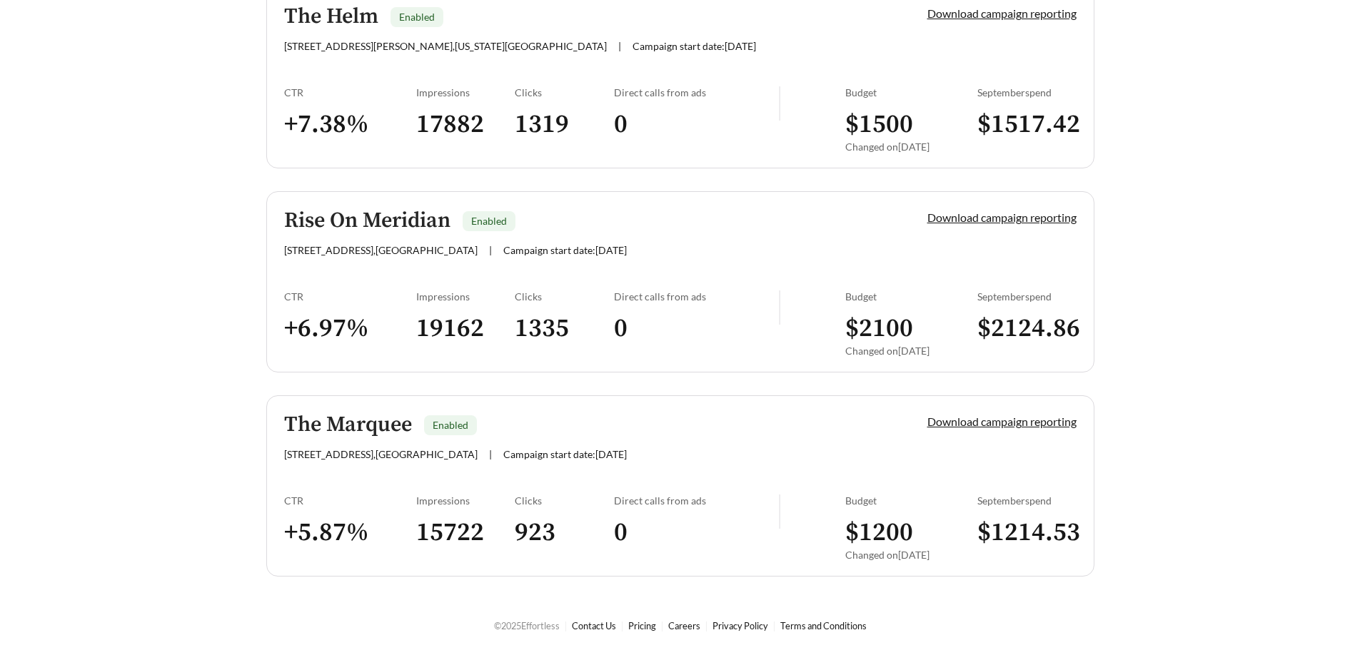
scroll to position [3663, 0]
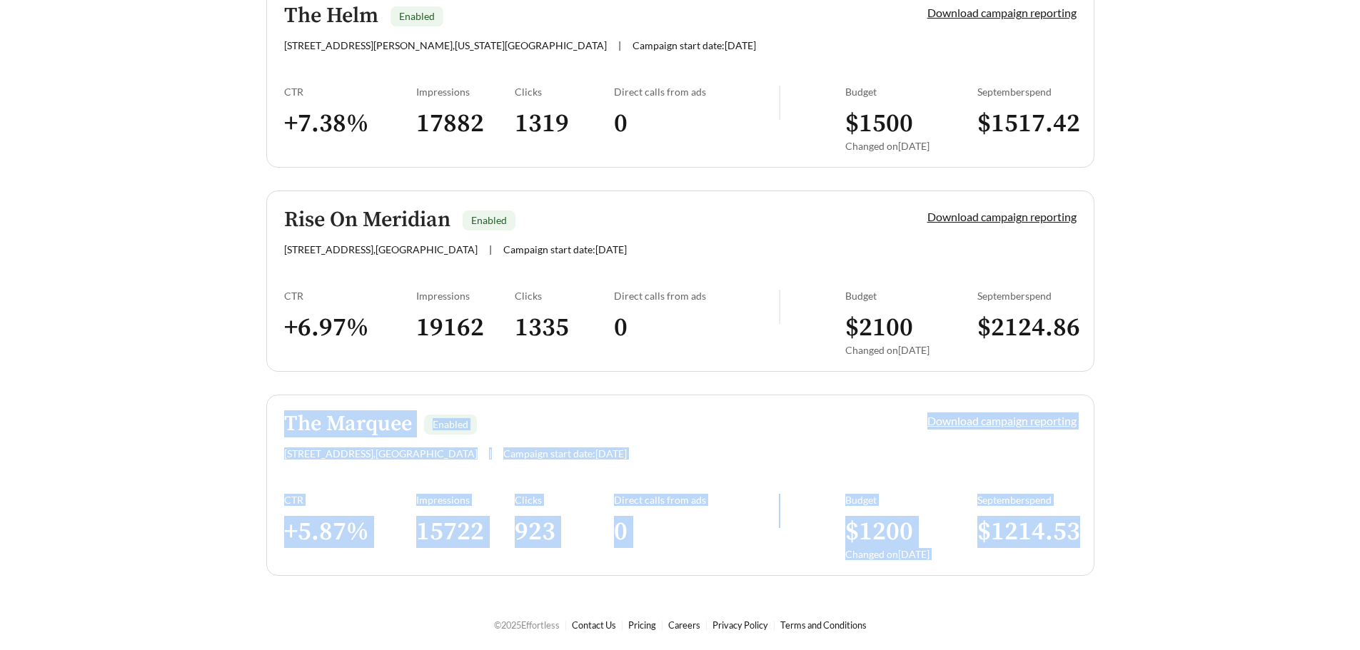
drag, startPoint x: 1153, startPoint y: 562, endPoint x: 156, endPoint y: 398, distance: 1010.6
drag, startPoint x: 1170, startPoint y: 581, endPoint x: 196, endPoint y: 454, distance: 981.7
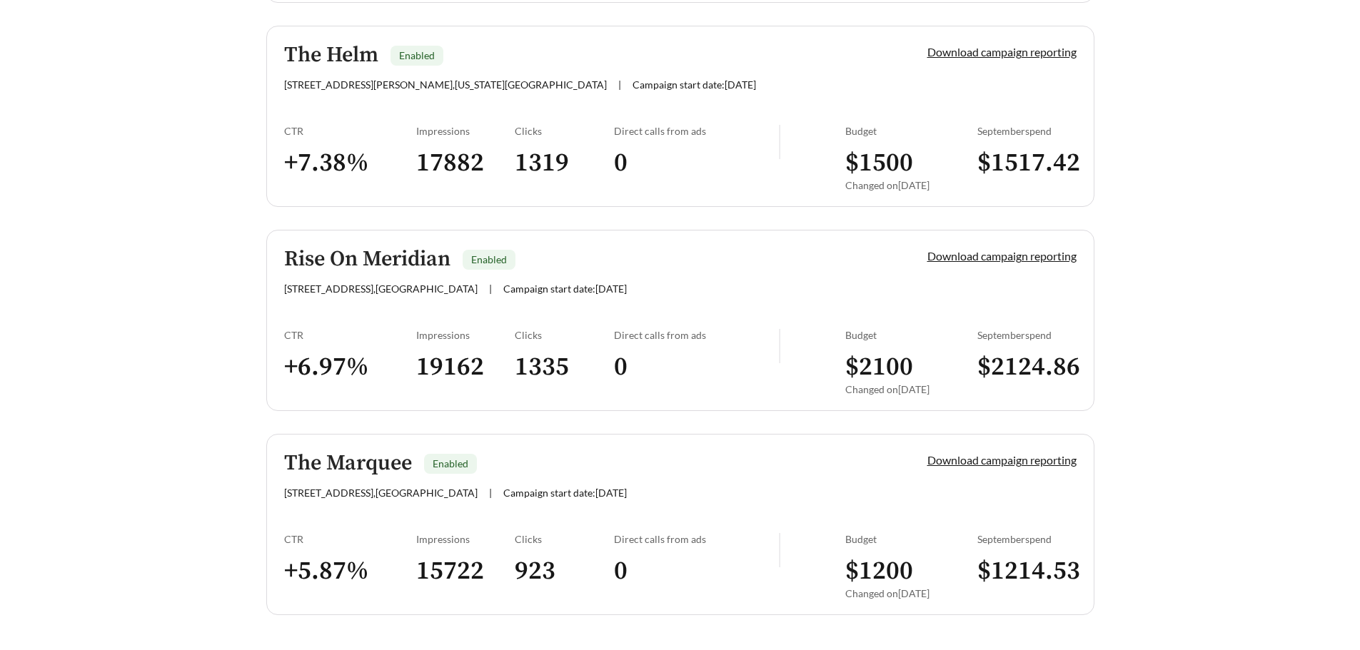
scroll to position [3592, 0]
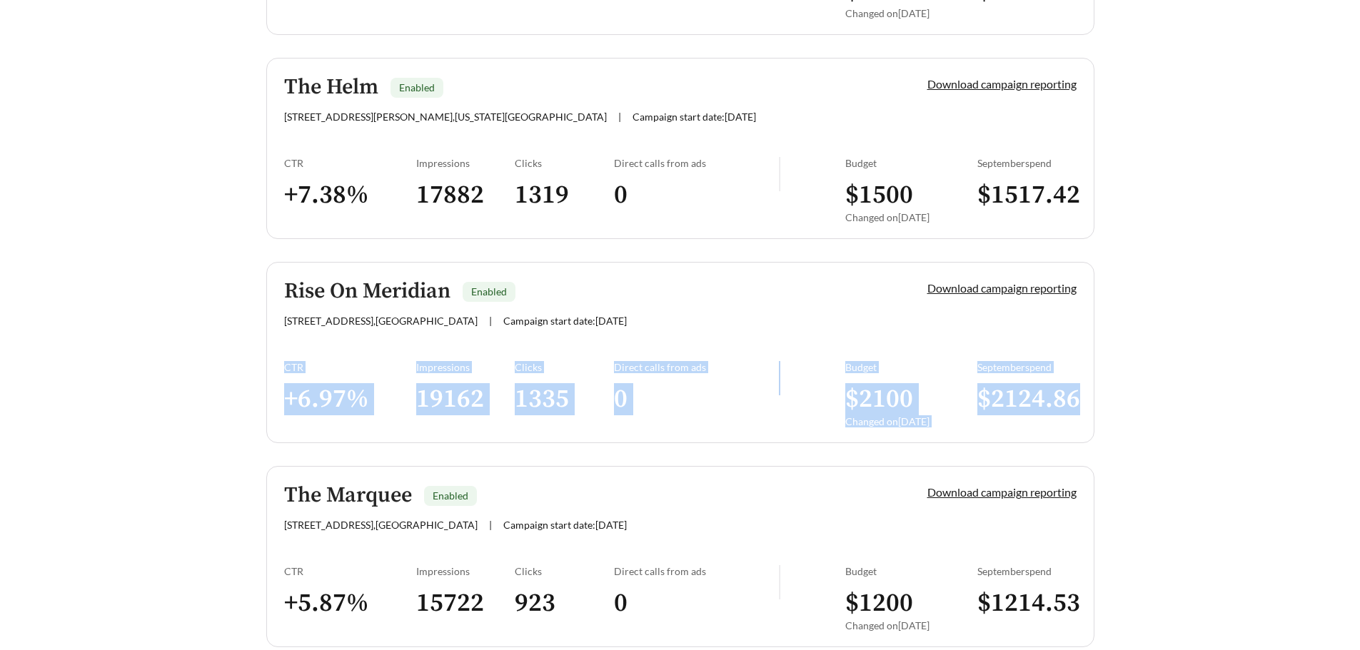
drag, startPoint x: 1234, startPoint y: 437, endPoint x: 146, endPoint y: 338, distance: 1092.1
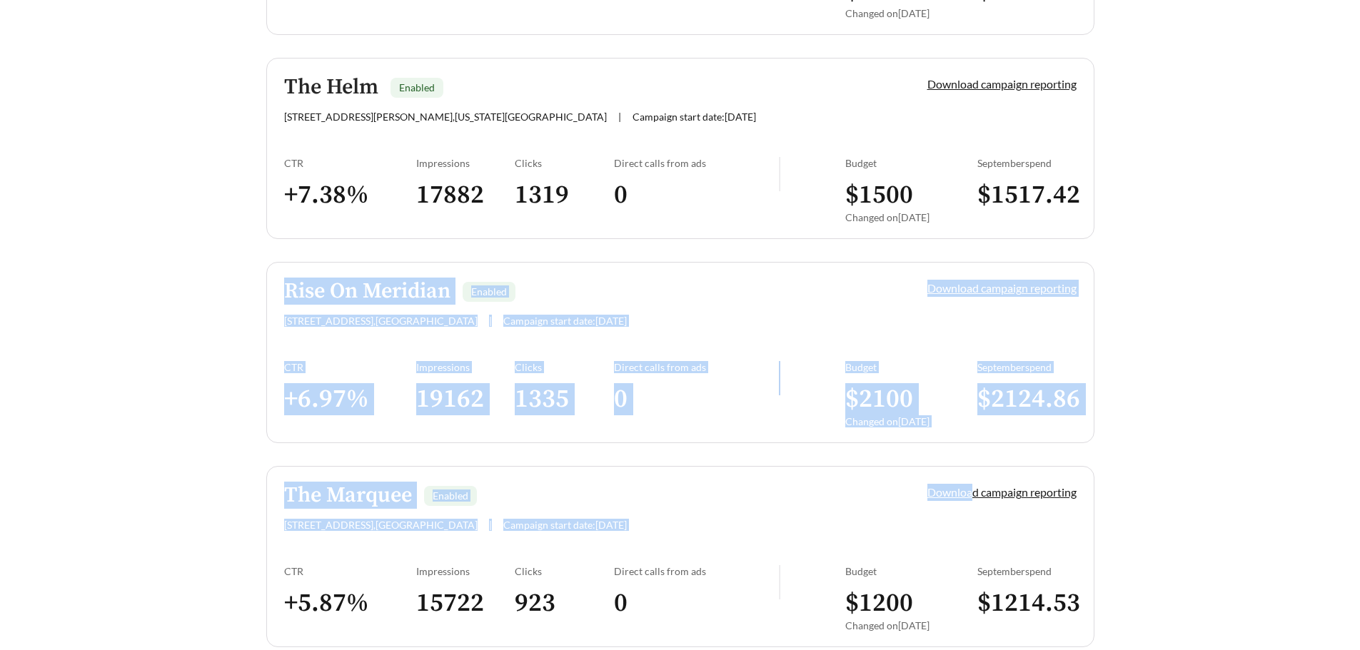
drag, startPoint x: 228, startPoint y: 273, endPoint x: 1056, endPoint y: 521, distance: 864.1
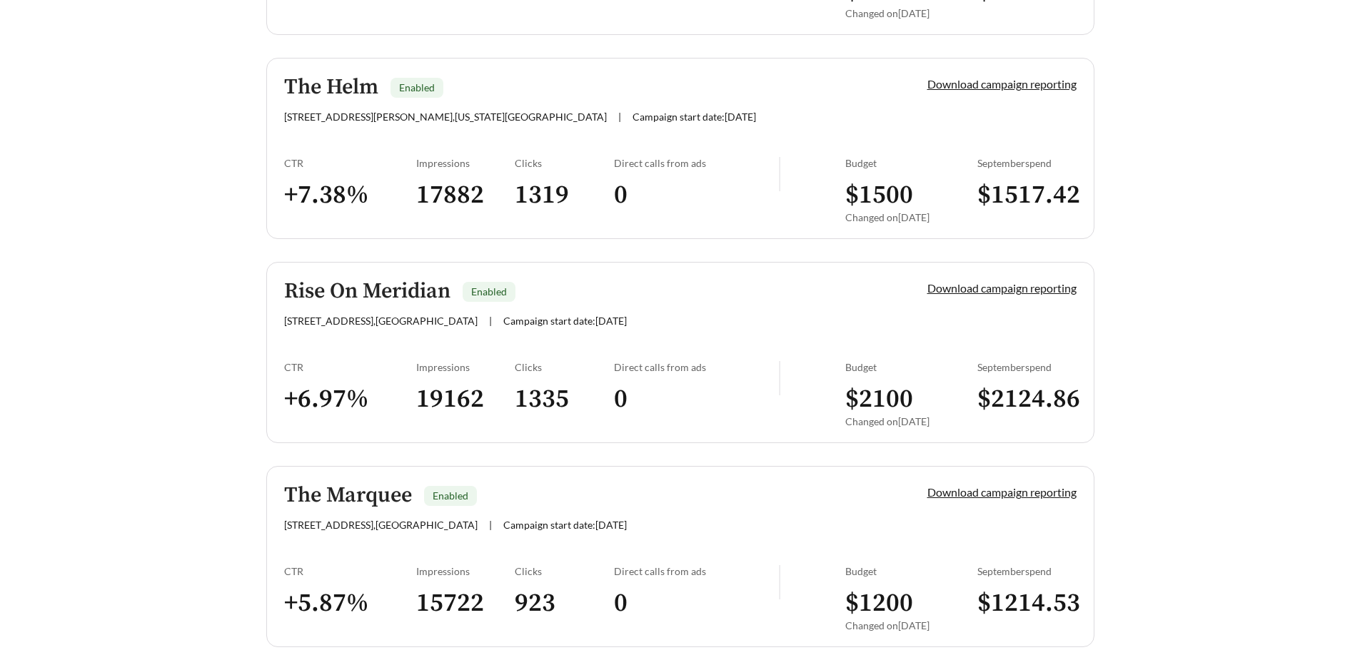
click at [401, 295] on h5 "Rise On Meridian" at bounding box center [367, 292] width 166 height 24
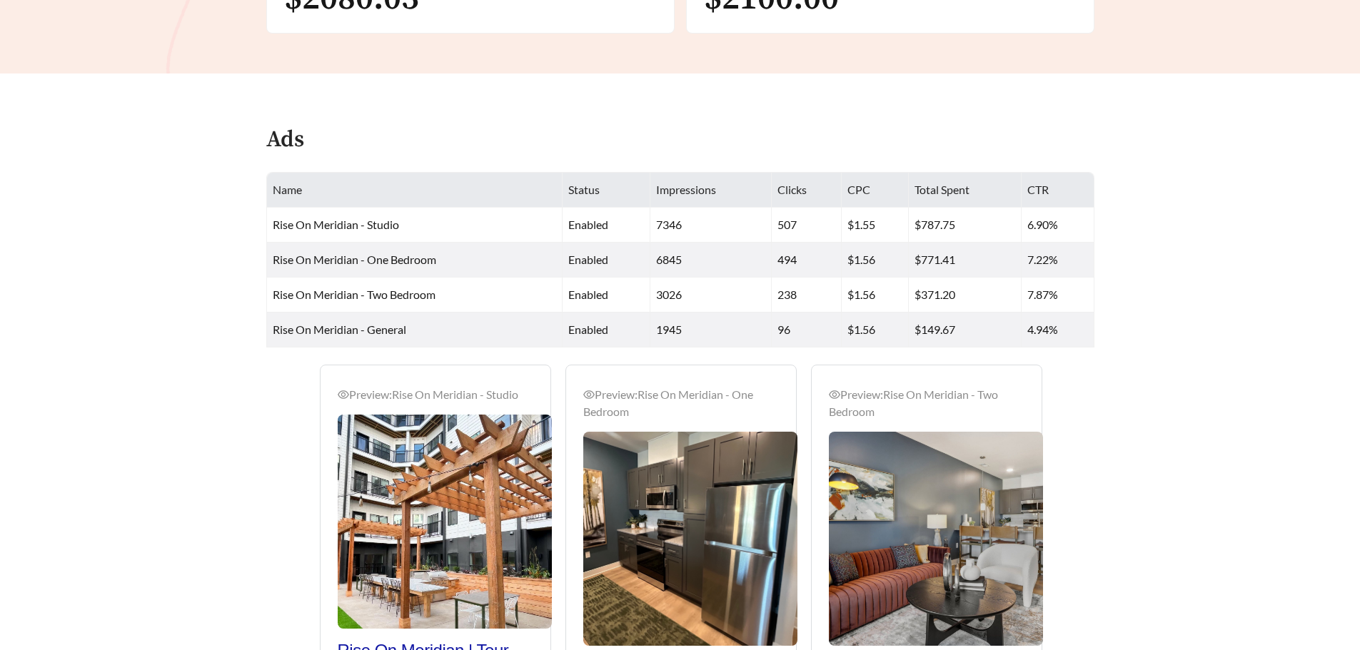
scroll to position [942, 0]
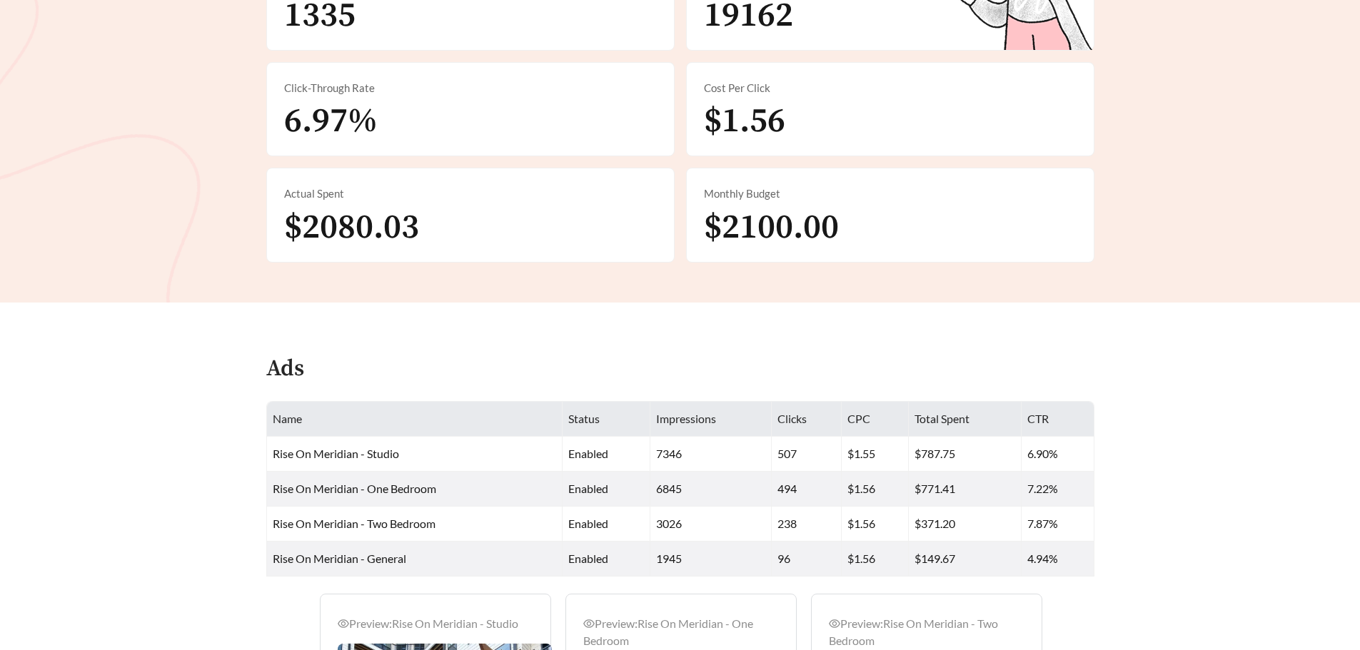
scroll to position [0, 0]
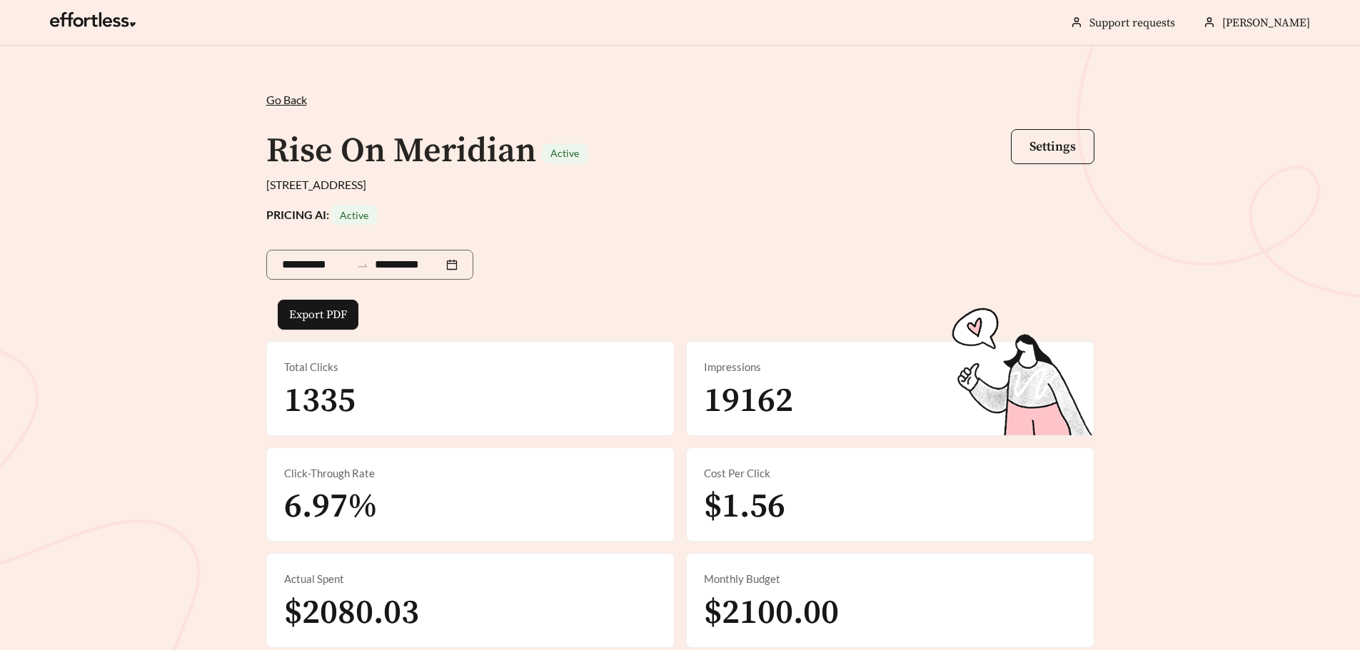
click at [288, 96] on span "Go Back" at bounding box center [286, 100] width 41 height 14
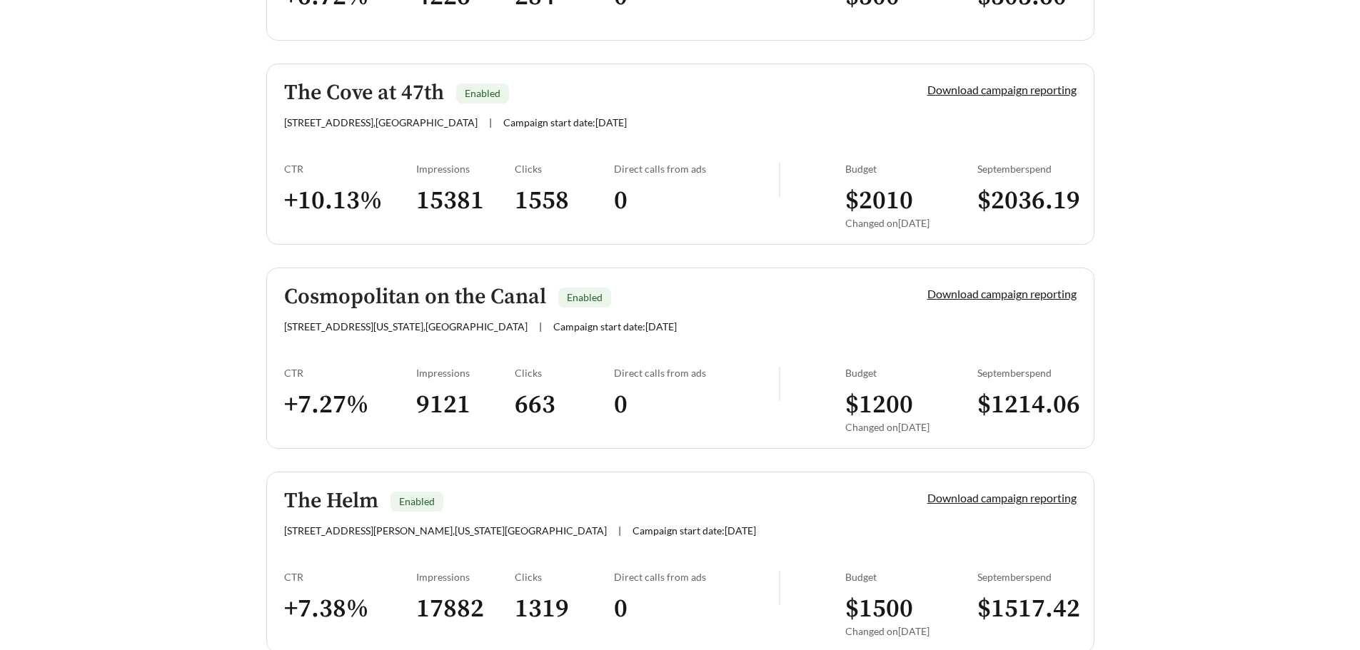
scroll to position [3378, 0]
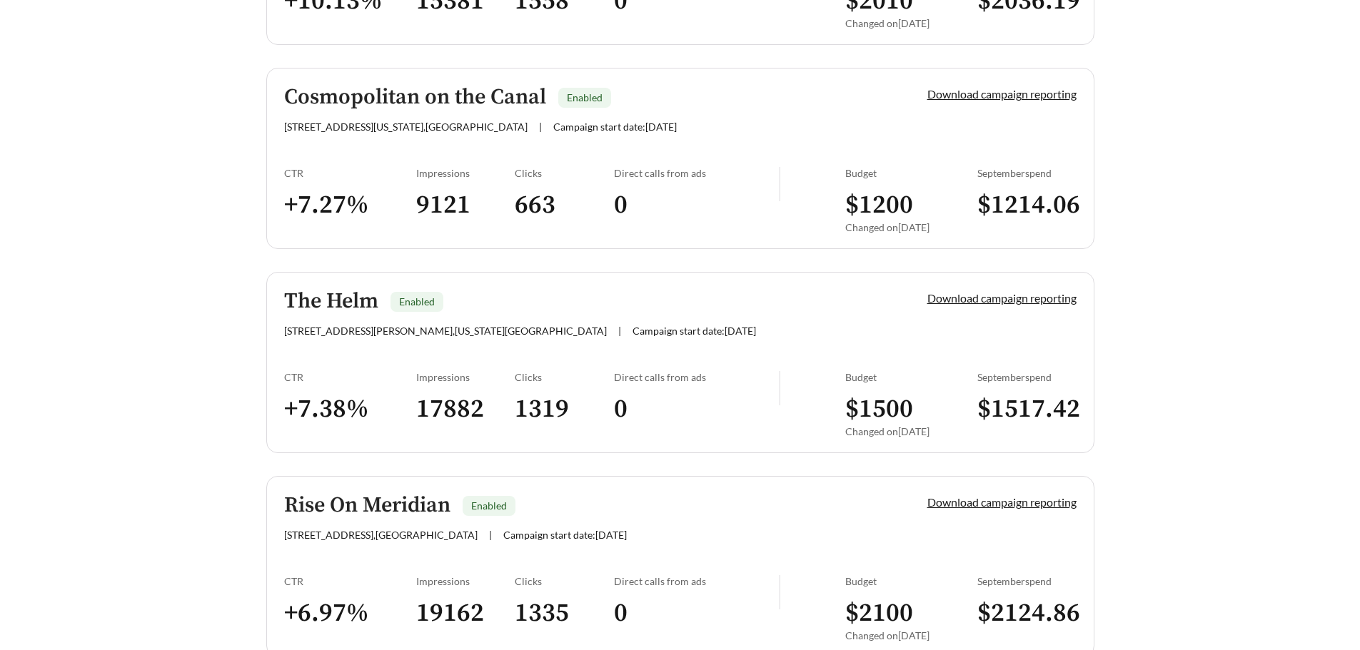
click at [482, 97] on h5 "Cosmopolitan on the Canal" at bounding box center [415, 98] width 262 height 24
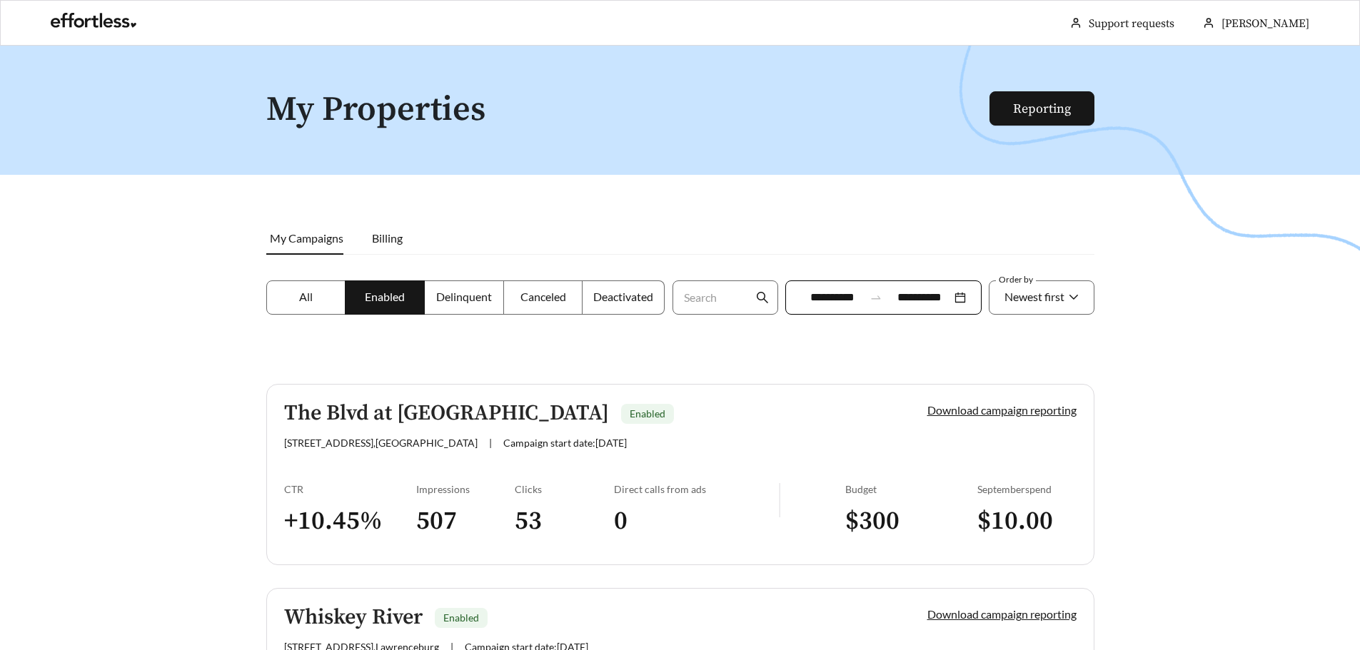
scroll to position [3378, 0]
